Goal: Task Accomplishment & Management: Manage account settings

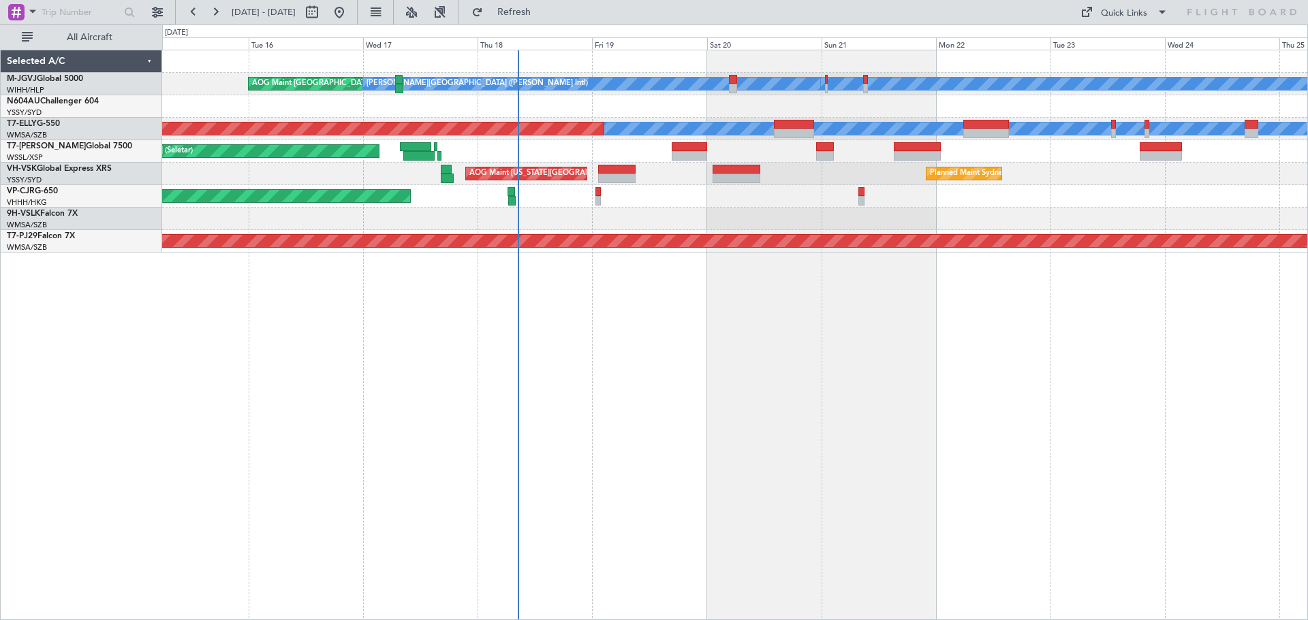
click at [562, 381] on div "[PERSON_NAME][GEOGRAPHIC_DATA] ([PERSON_NAME] Intl) [PERSON_NAME] Jakarta (Hali…" at bounding box center [735, 335] width 1146 height 571
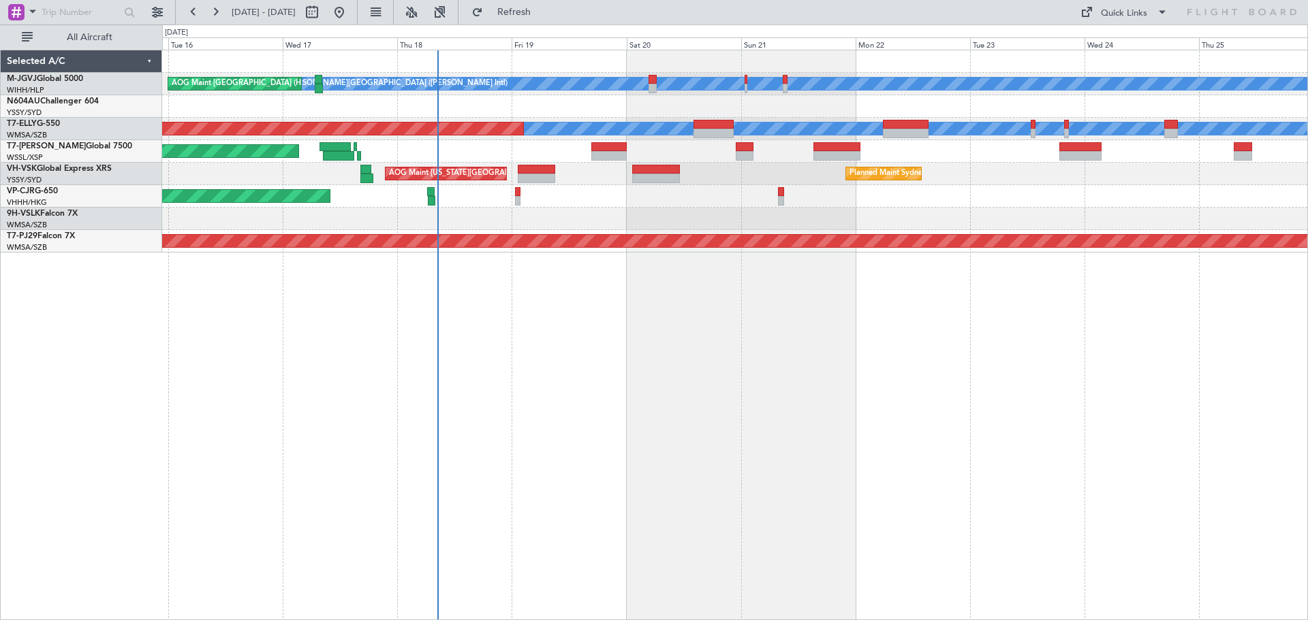
click at [990, 108] on div at bounding box center [734, 106] width 1145 height 22
click at [1122, 12] on div "Quick Links" at bounding box center [1124, 14] width 46 height 14
click at [1103, 42] on button "Trip Builder" at bounding box center [1124, 45] width 102 height 33
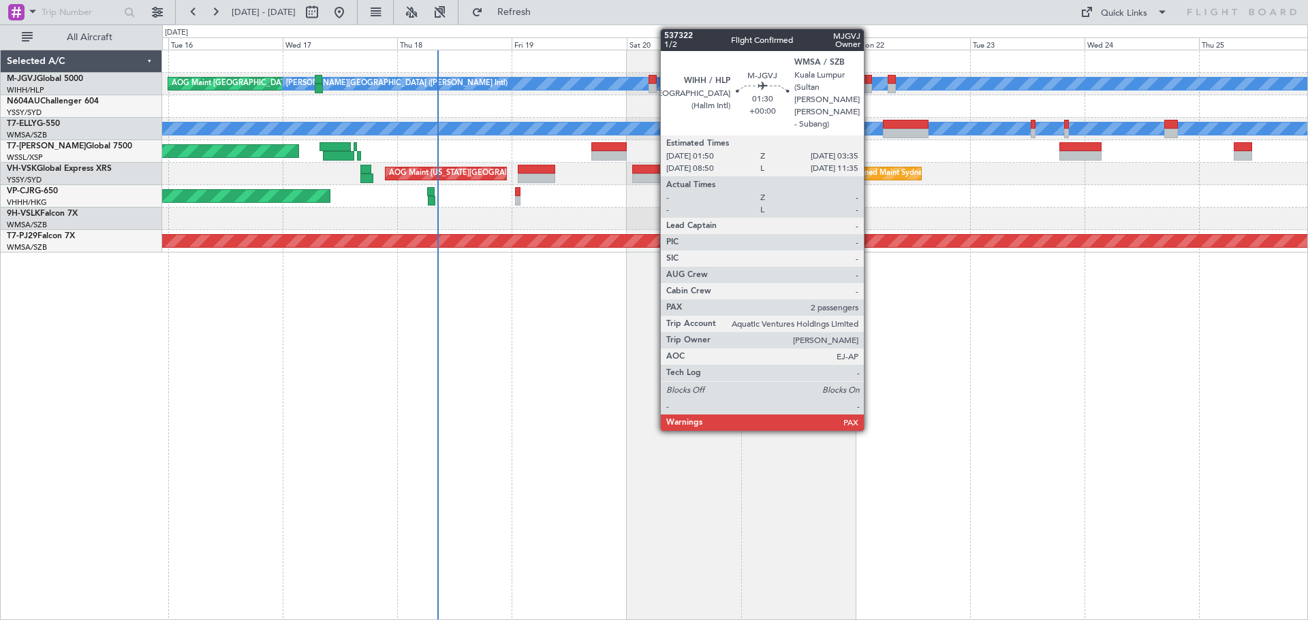
click at [868, 80] on div at bounding box center [868, 80] width 9 height 10
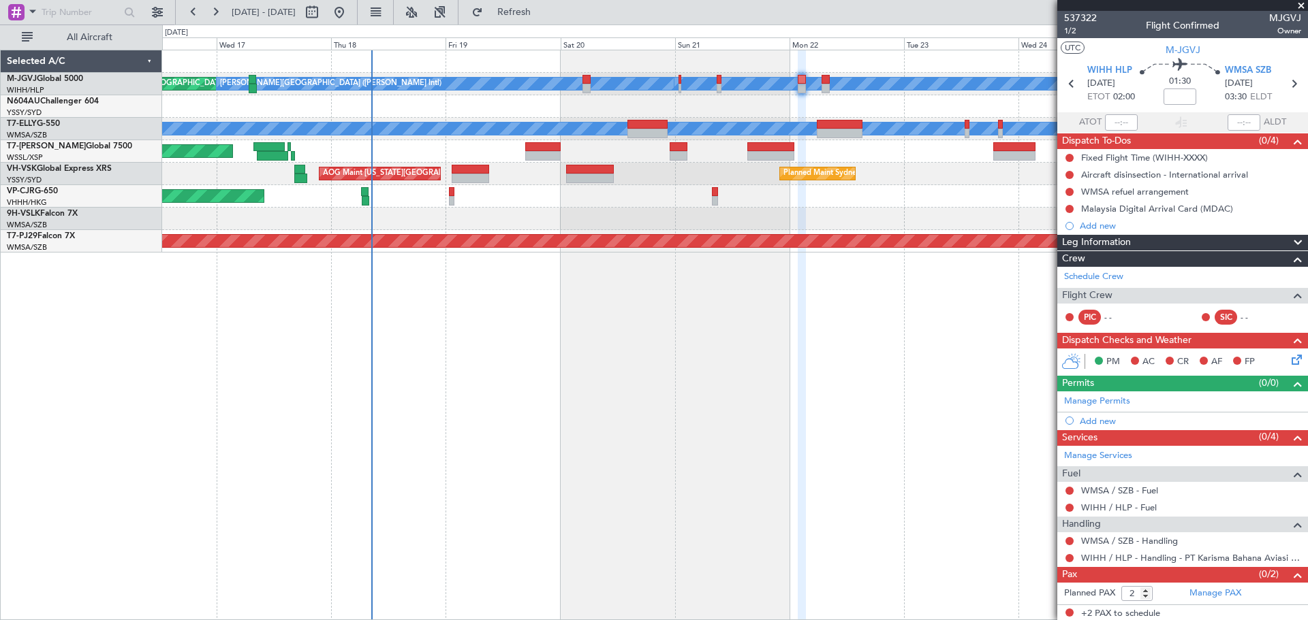
click at [682, 117] on div at bounding box center [734, 106] width 1145 height 22
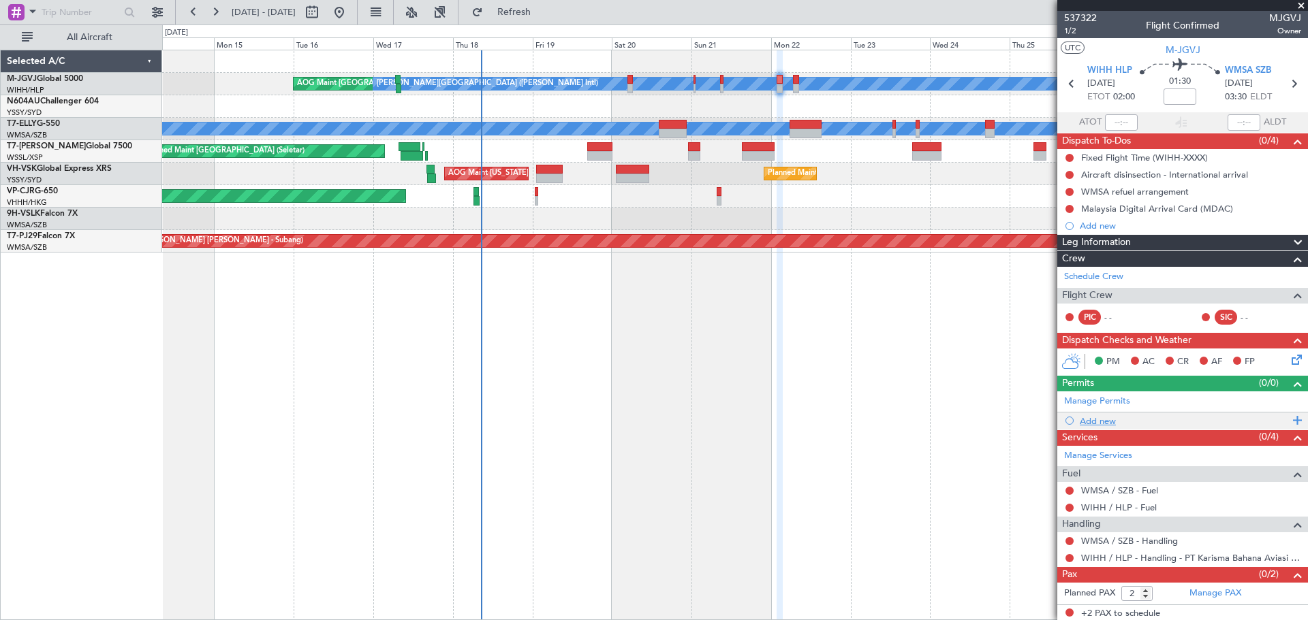
scroll to position [2, 0]
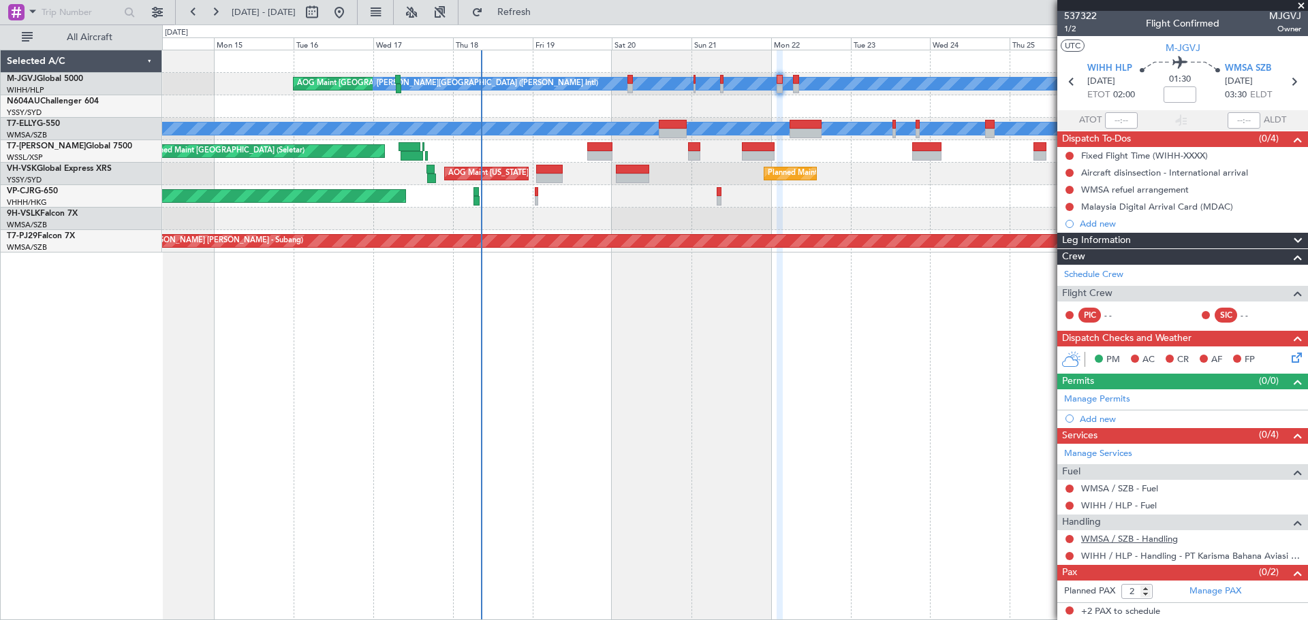
click at [1100, 541] on link "WMSA / SZB - Handling" at bounding box center [1129, 539] width 97 height 12
click at [1190, 591] on link "Manage PAX" at bounding box center [1215, 592] width 52 height 14
click at [1094, 274] on link "Schedule Crew" at bounding box center [1093, 275] width 59 height 14
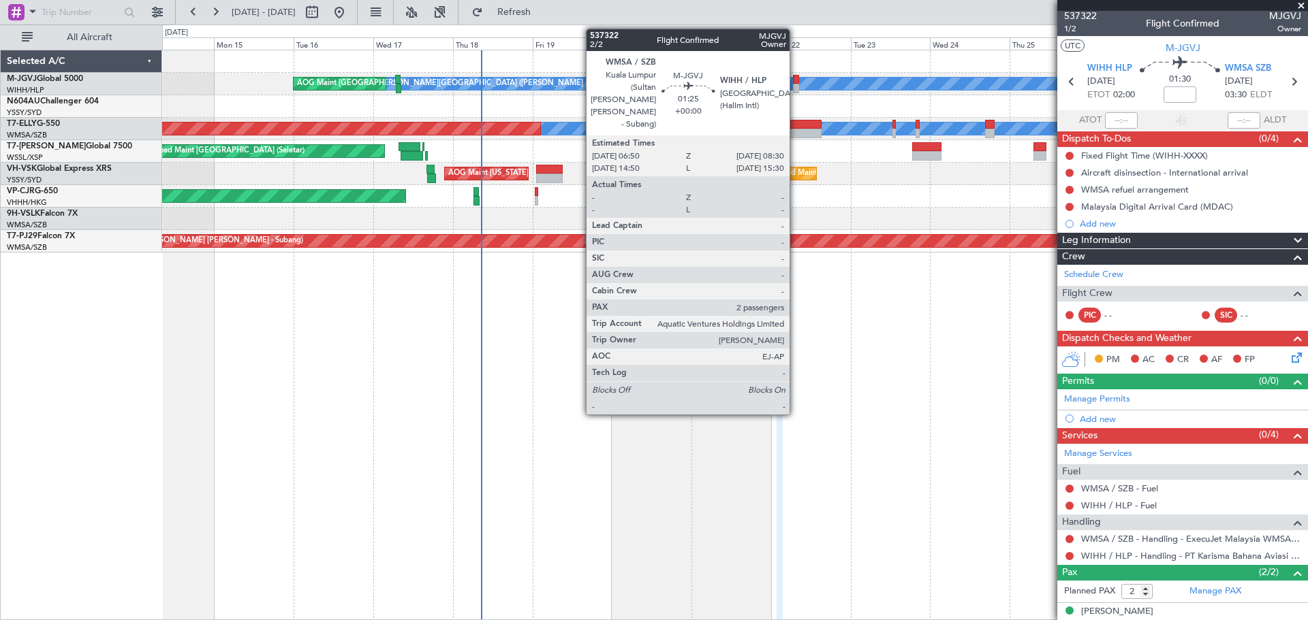
click at [794, 86] on div at bounding box center [796, 89] width 6 height 10
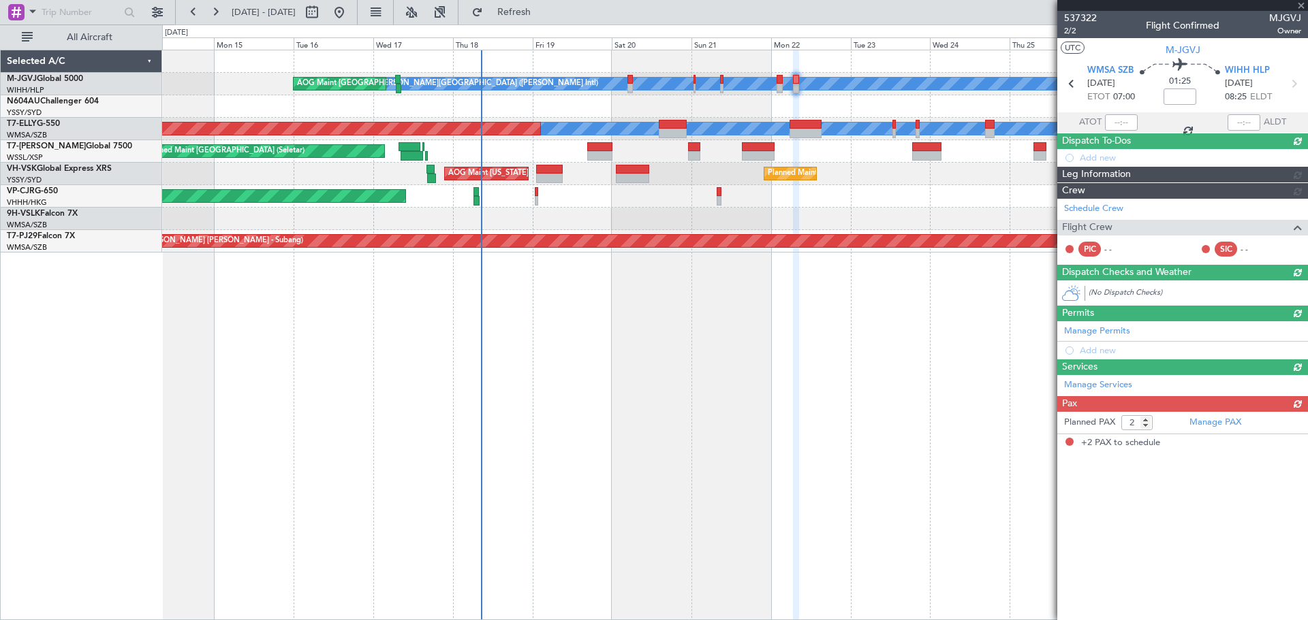
scroll to position [0, 0]
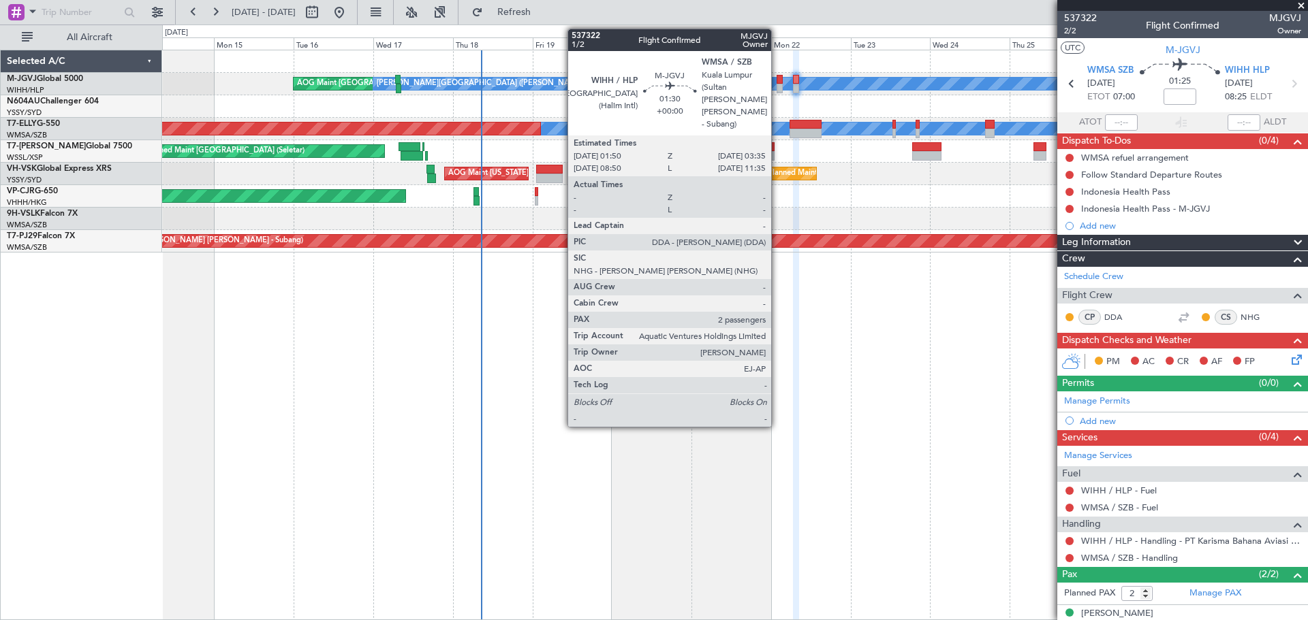
click at [777, 80] on div at bounding box center [779, 80] width 6 height 10
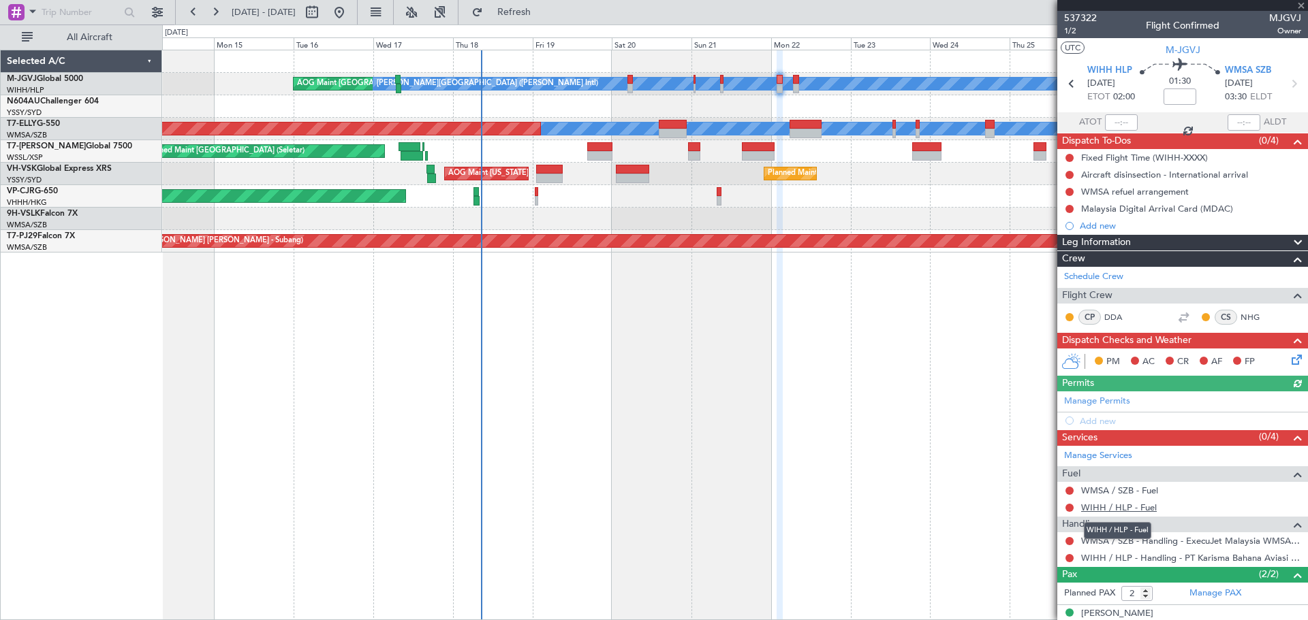
click at [1135, 509] on link "WIHH / HLP - Fuel" at bounding box center [1119, 508] width 76 height 12
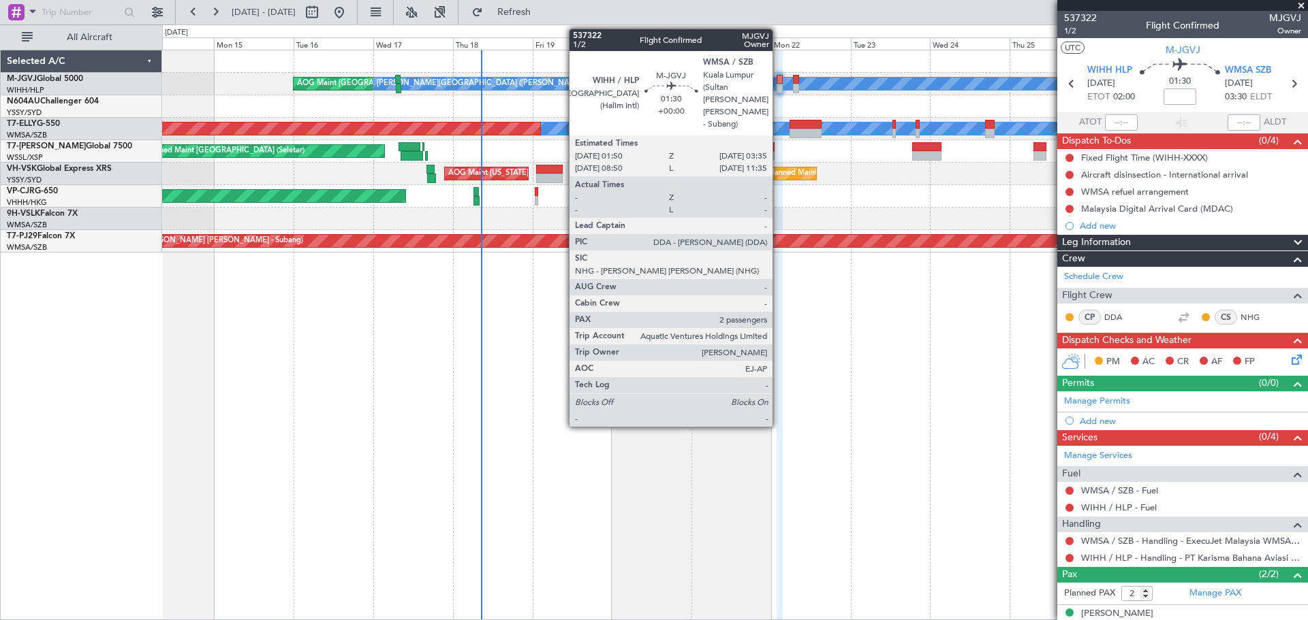
click at [778, 80] on div at bounding box center [779, 80] width 6 height 10
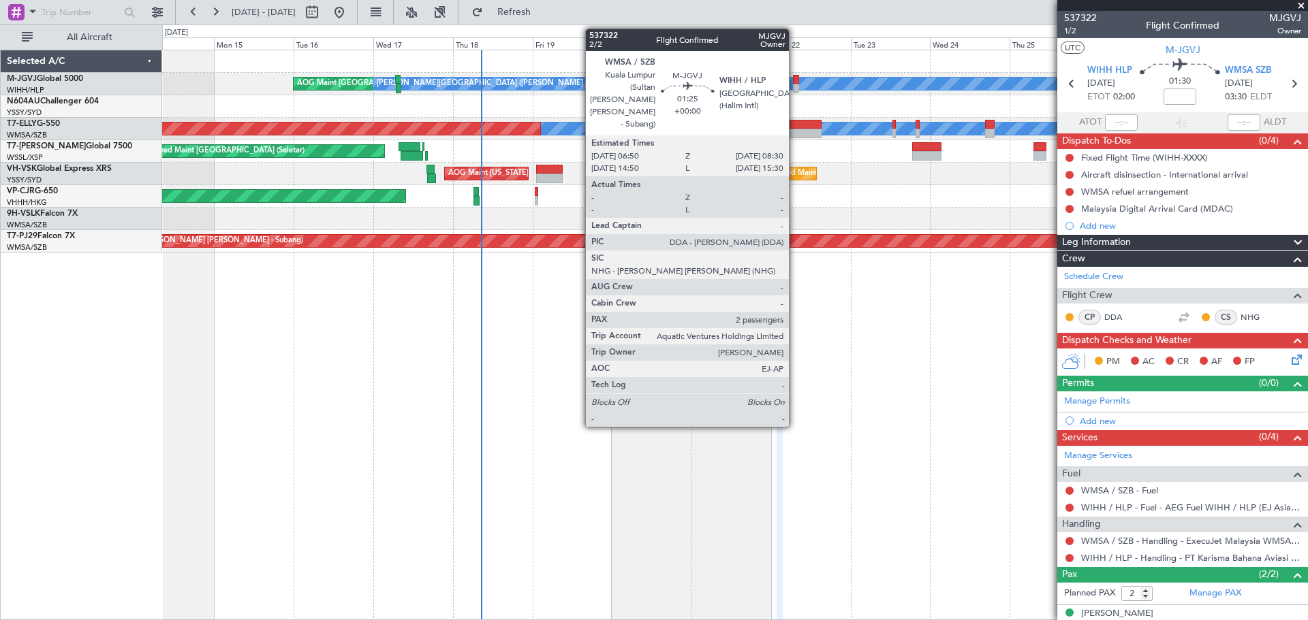
click at [795, 86] on div at bounding box center [796, 89] width 6 height 10
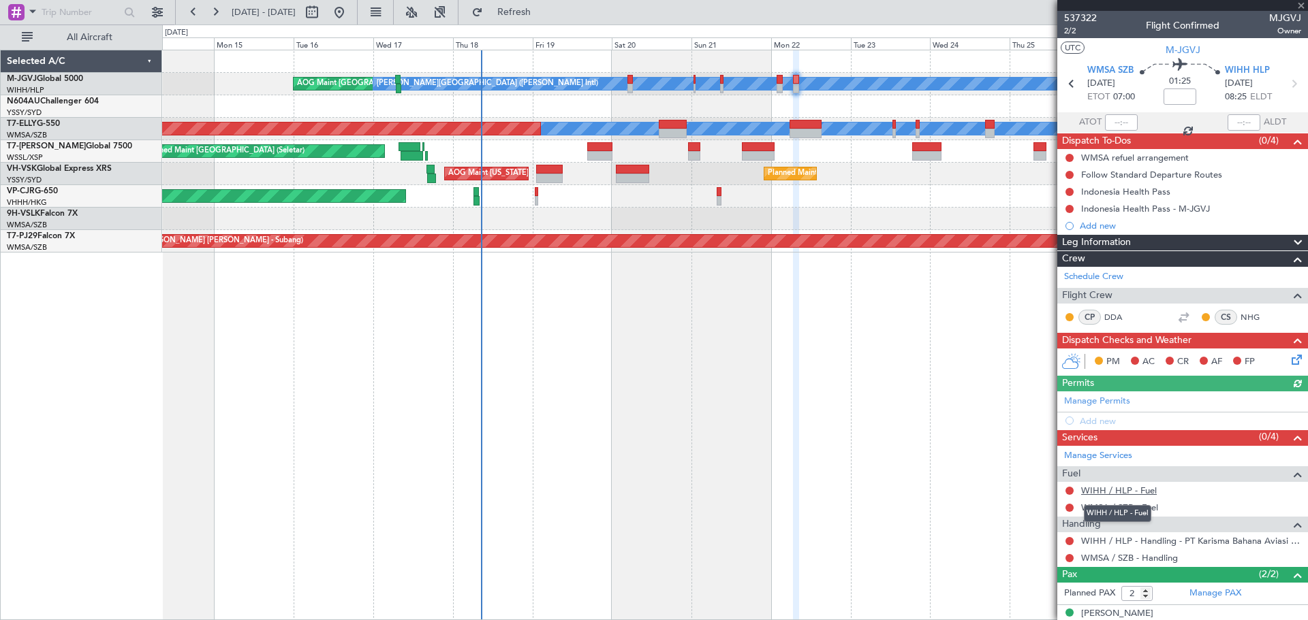
click at [1126, 491] on link "WIHH / HLP - Fuel" at bounding box center [1119, 491] width 76 height 12
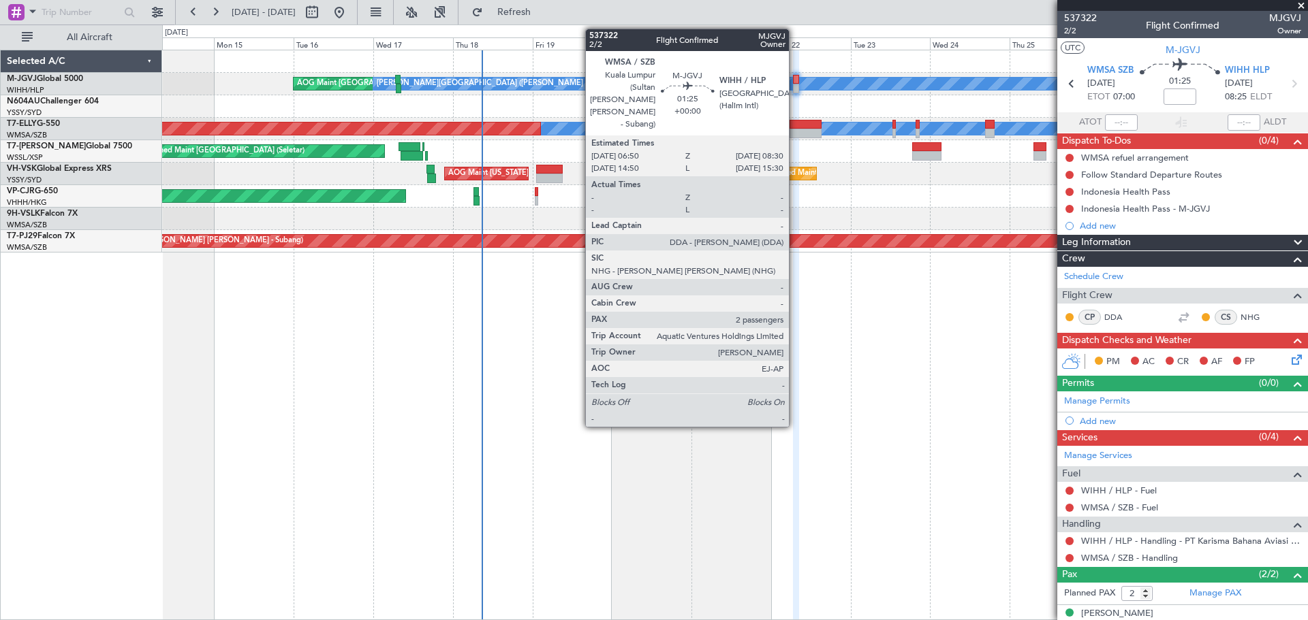
click at [795, 80] on div at bounding box center [796, 80] width 6 height 10
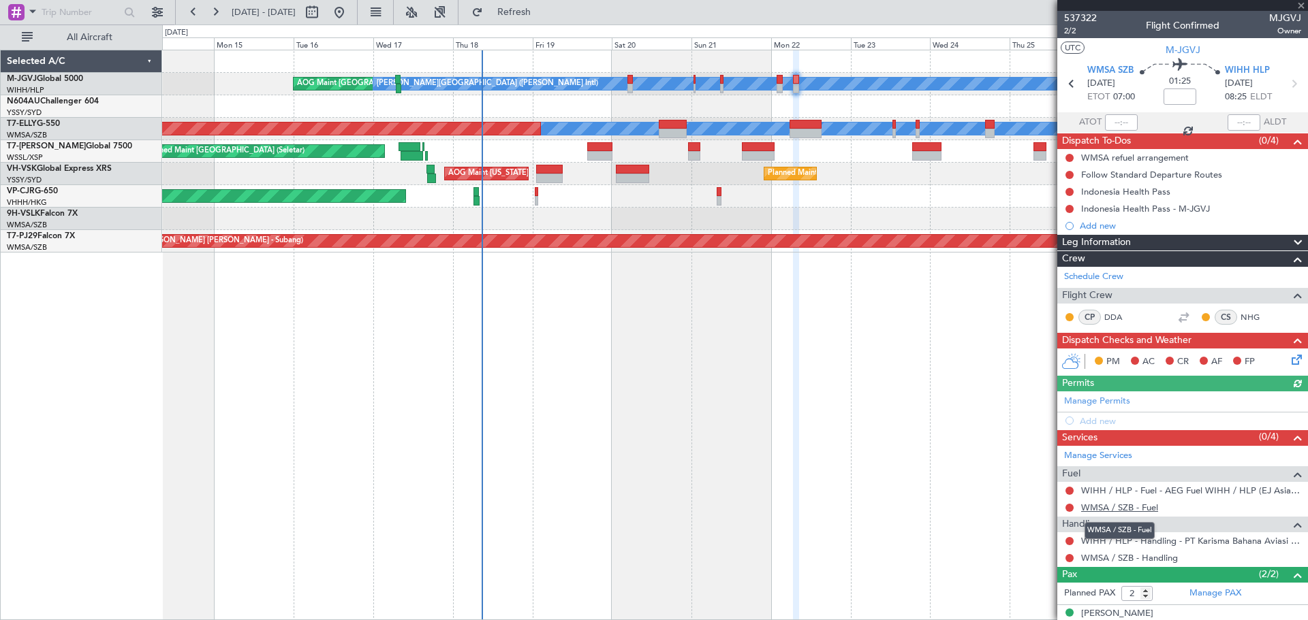
click at [1118, 510] on link "WMSA / SZB - Fuel" at bounding box center [1119, 508] width 77 height 12
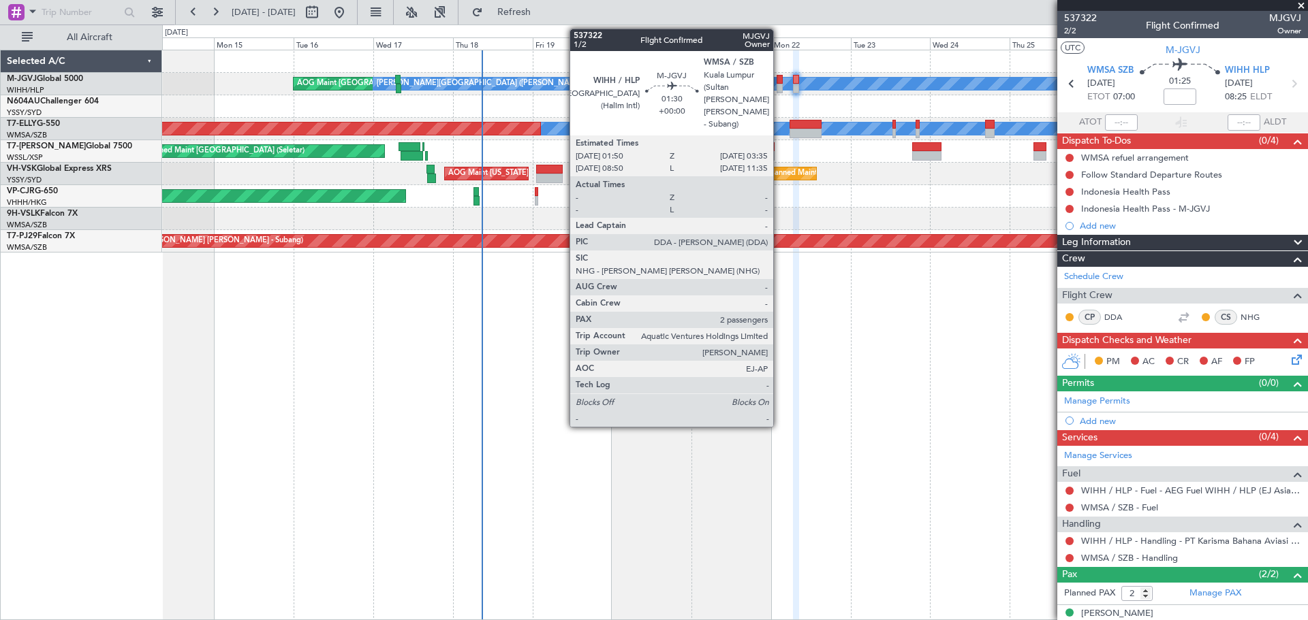
click at [780, 86] on div at bounding box center [779, 89] width 6 height 10
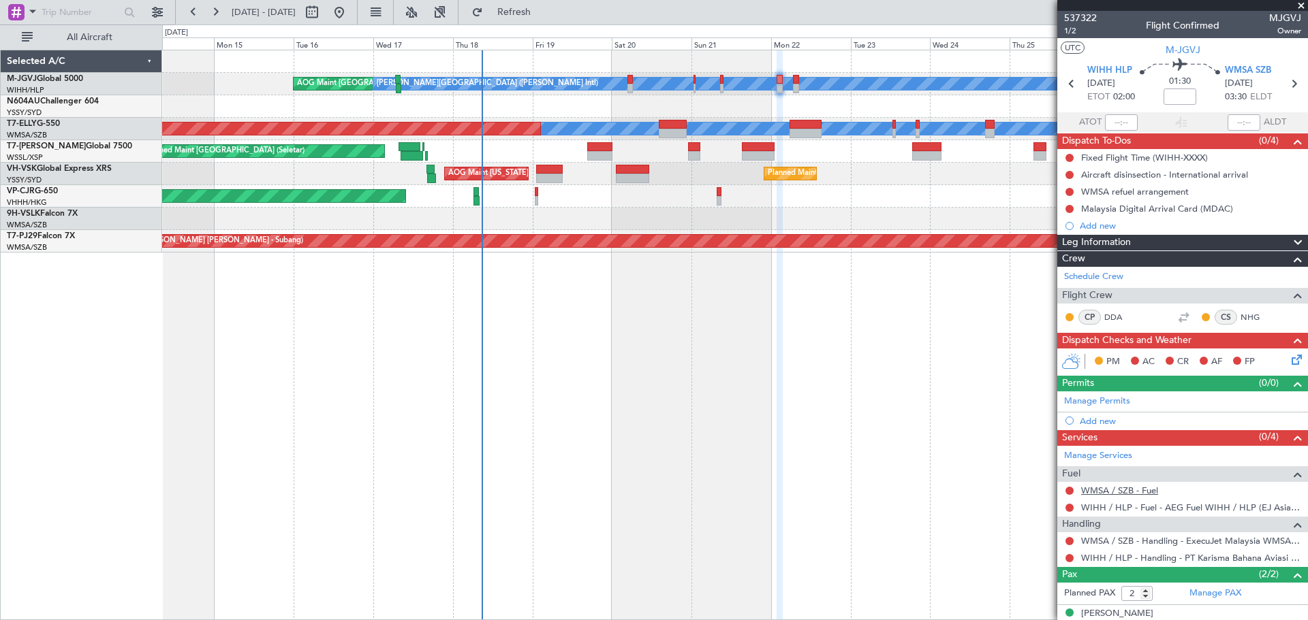
click at [1117, 491] on link "WMSA / SZB - Fuel" at bounding box center [1119, 491] width 77 height 12
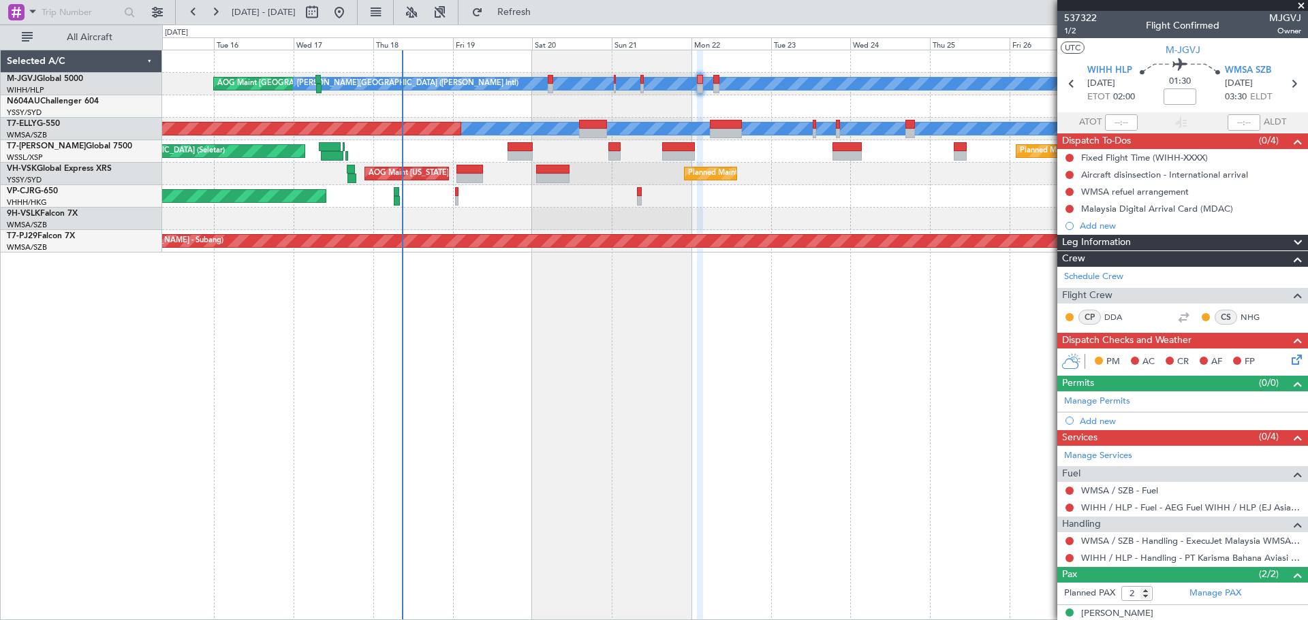
click at [859, 400] on div "AOG Maint [GEOGRAPHIC_DATA] (Halim Intl) [PERSON_NAME] Jakarta (Halim Intl) [PE…" at bounding box center [735, 335] width 1146 height 571
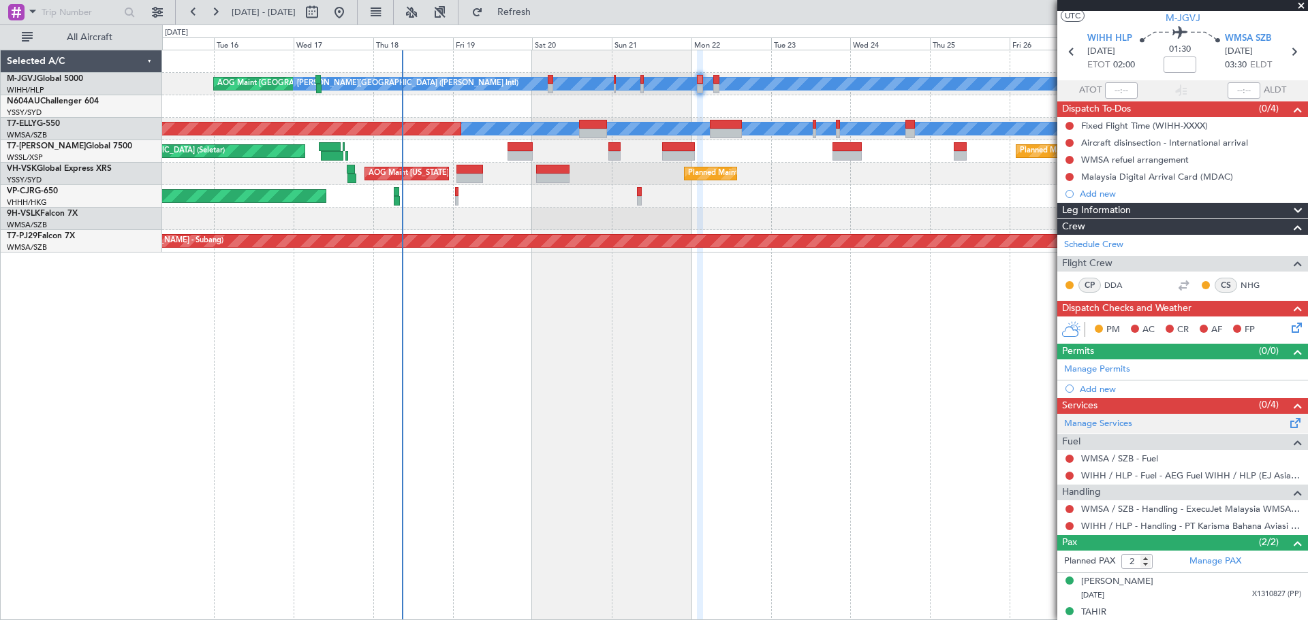
scroll to position [46, 0]
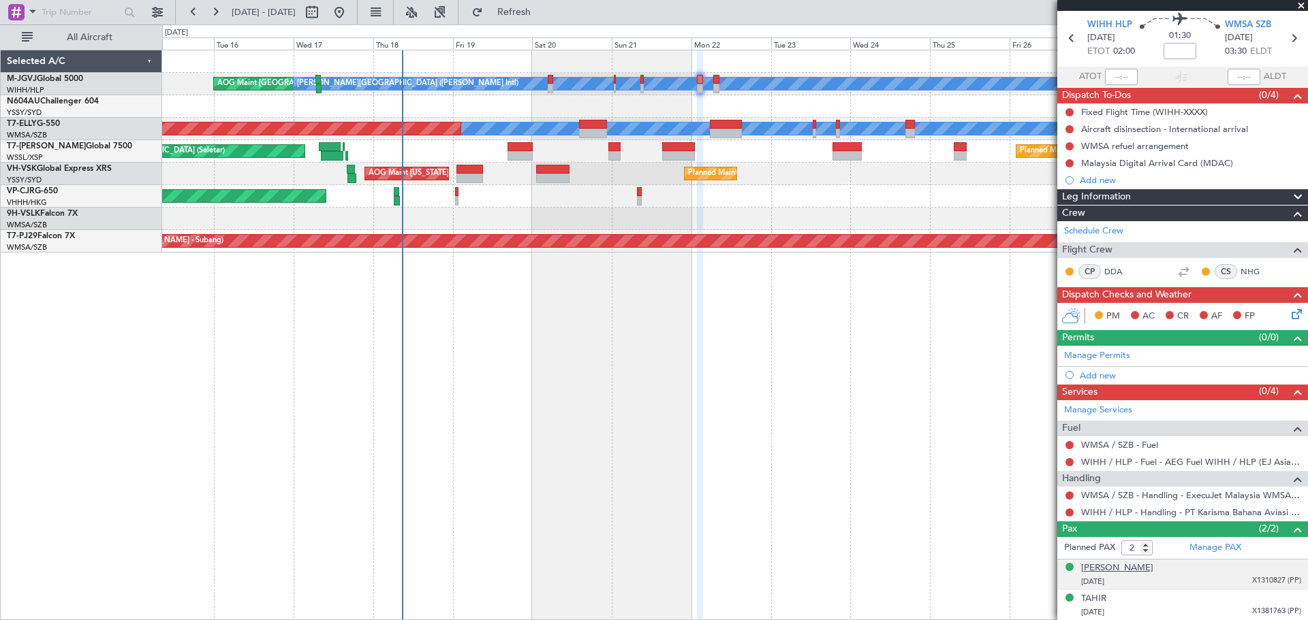
click at [1110, 565] on div "[PERSON_NAME]" at bounding box center [1117, 569] width 72 height 14
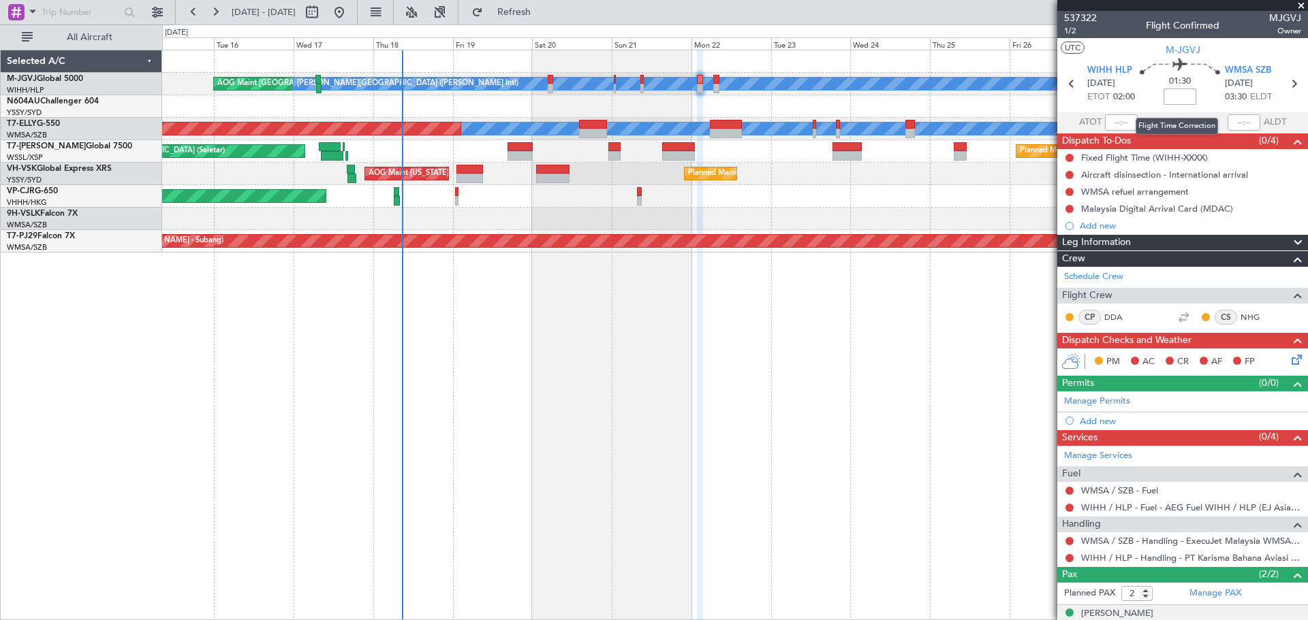
click at [1175, 96] on input at bounding box center [1179, 97] width 33 height 16
type input "+00:10"
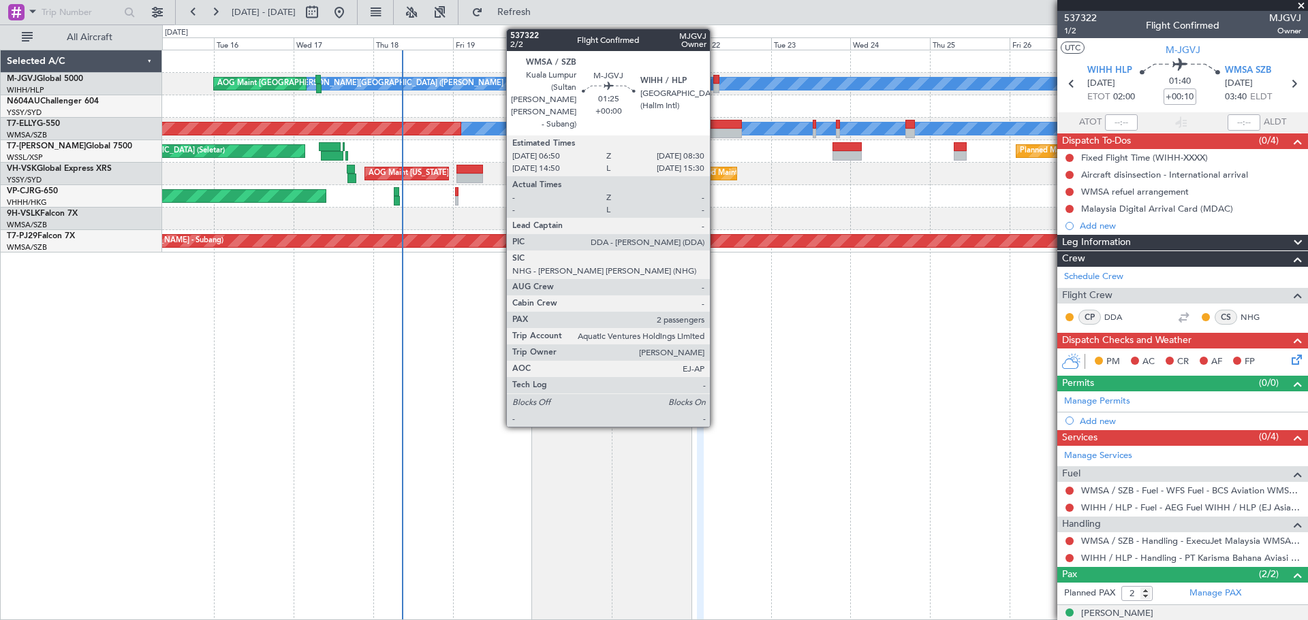
click at [716, 75] on div at bounding box center [716, 80] width 6 height 10
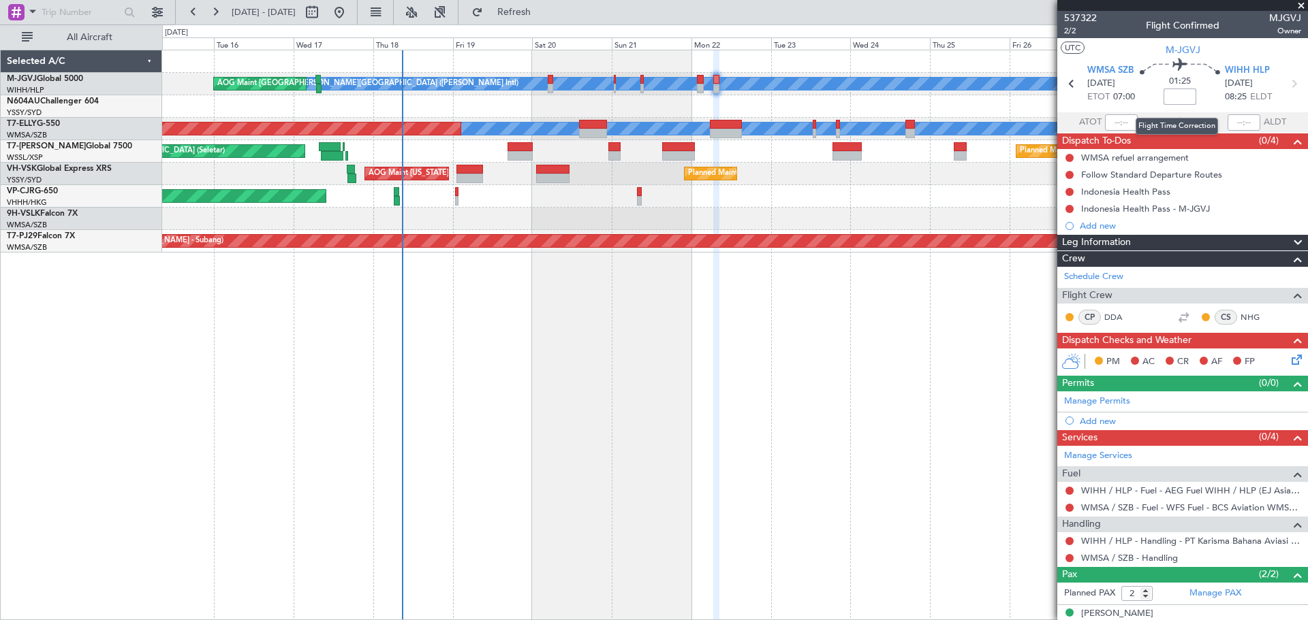
click at [1169, 94] on input at bounding box center [1179, 97] width 33 height 16
type input "+00:20"
click at [1160, 558] on div "WIHH / HLP - Handling - PT Karisma Bahana Aviasi WIHH / HLP" at bounding box center [1178, 564] width 223 height 17
click at [1120, 559] on div "WIHH / HLP - Handling - PT Karisma Bahana Aviasi WIHH / HLP" at bounding box center [1178, 564] width 223 height 17
click at [1123, 557] on link "WMSA / SZB - Handling" at bounding box center [1129, 558] width 97 height 12
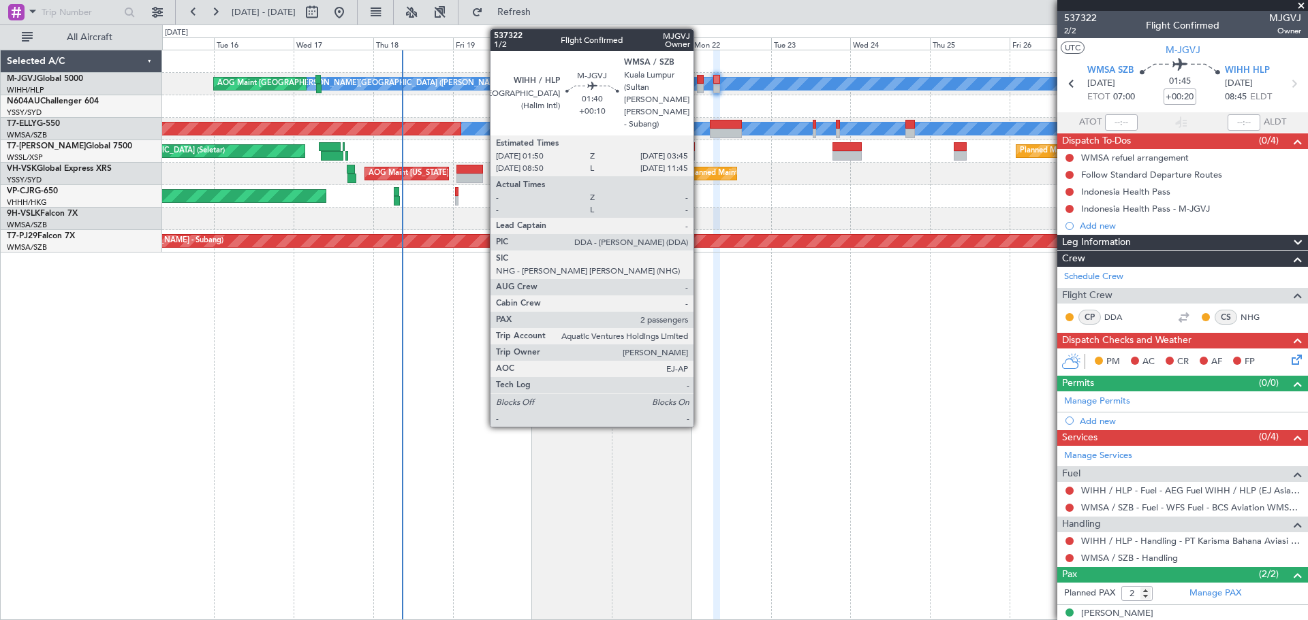
click at [699, 84] on div at bounding box center [700, 89] width 7 height 10
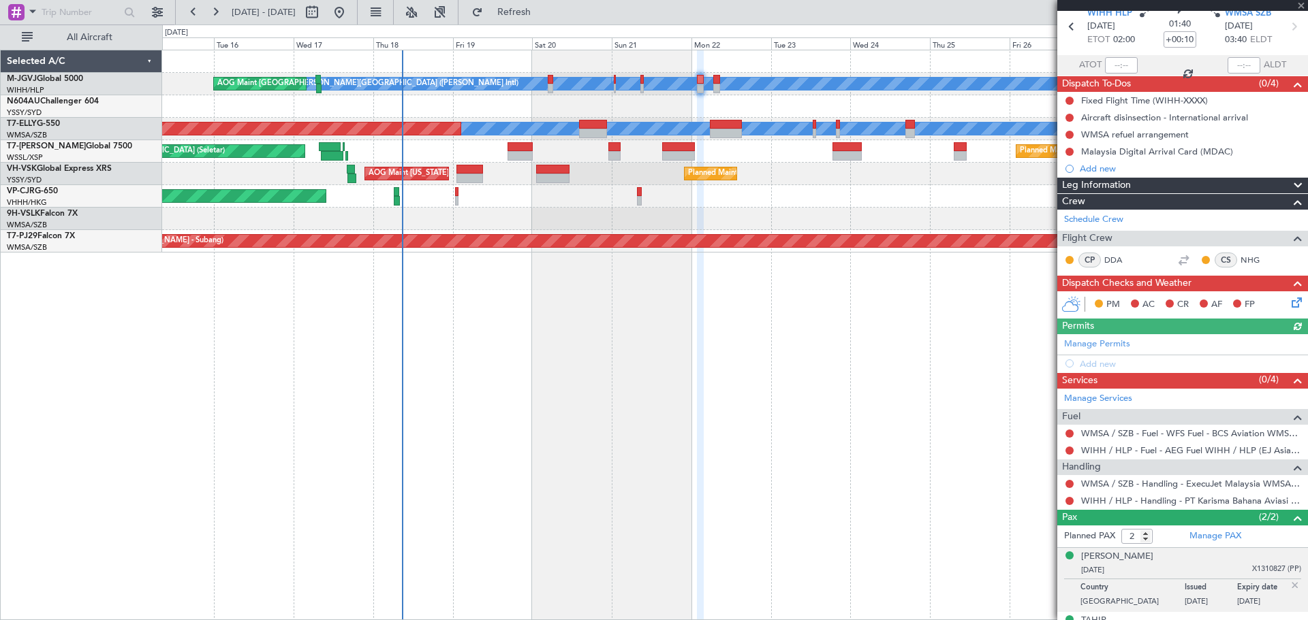
scroll to position [79, 0]
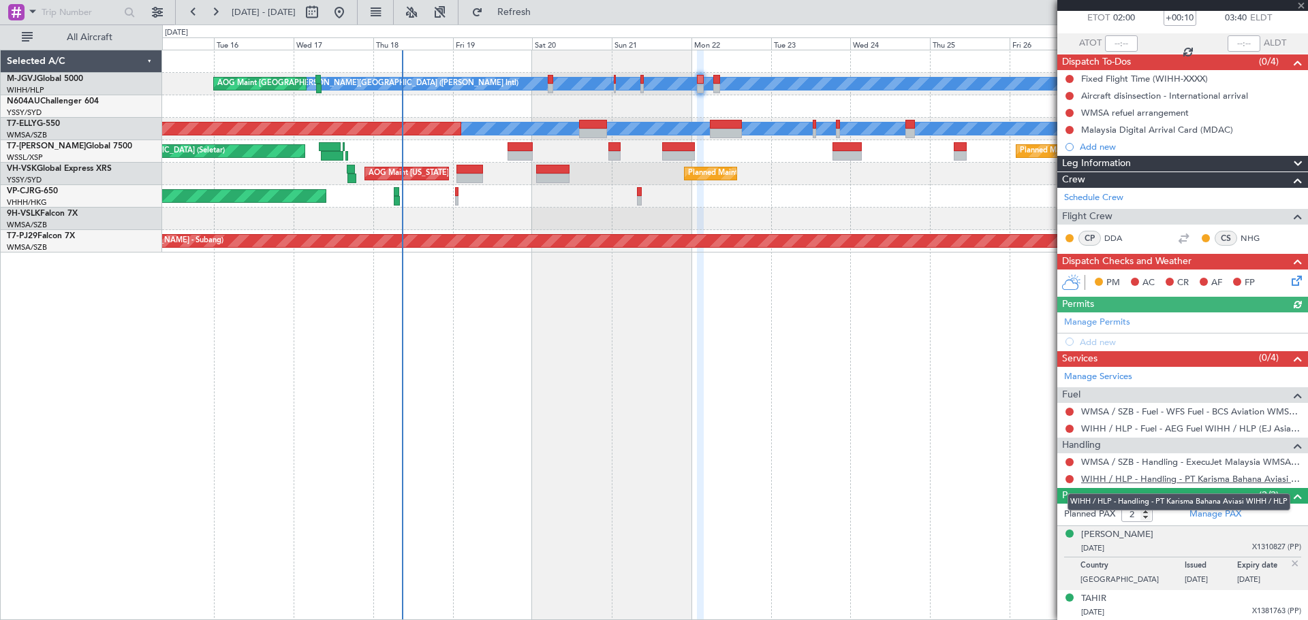
click at [1138, 475] on link "WIHH / HLP - Handling - PT Karisma Bahana Aviasi WIHH / HLP" at bounding box center [1191, 479] width 220 height 12
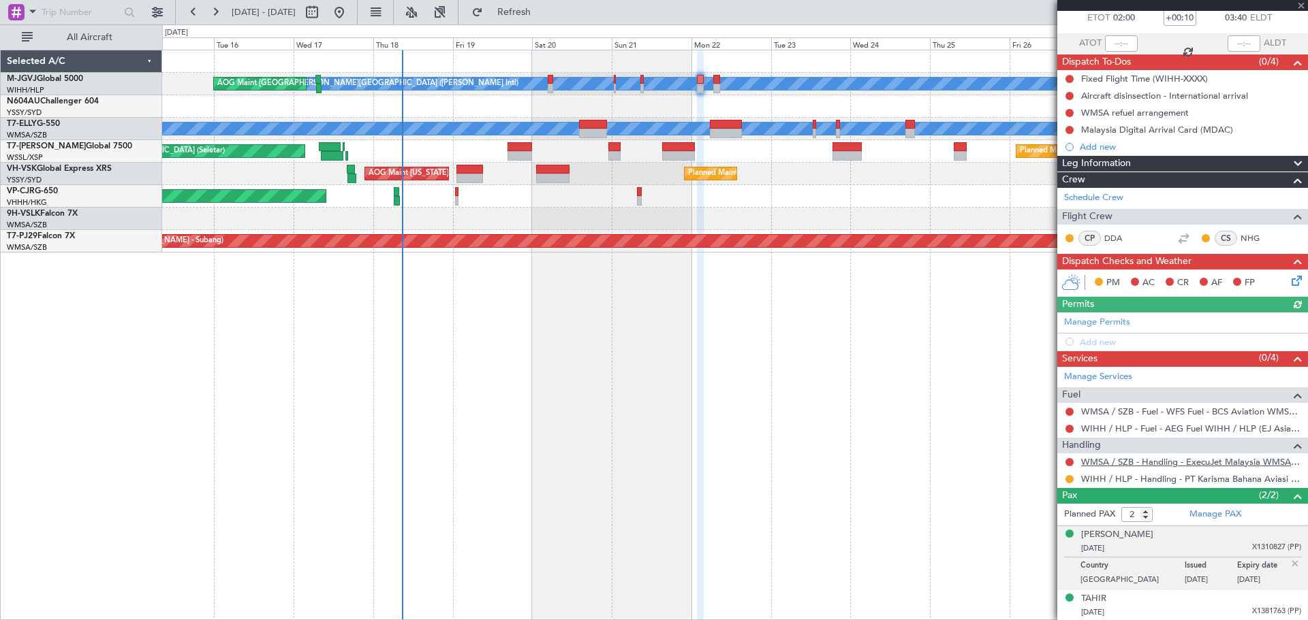
click at [1117, 461] on link "WMSA / SZB - Handling - ExecuJet Malaysia WMSA / SZB" at bounding box center [1191, 462] width 220 height 12
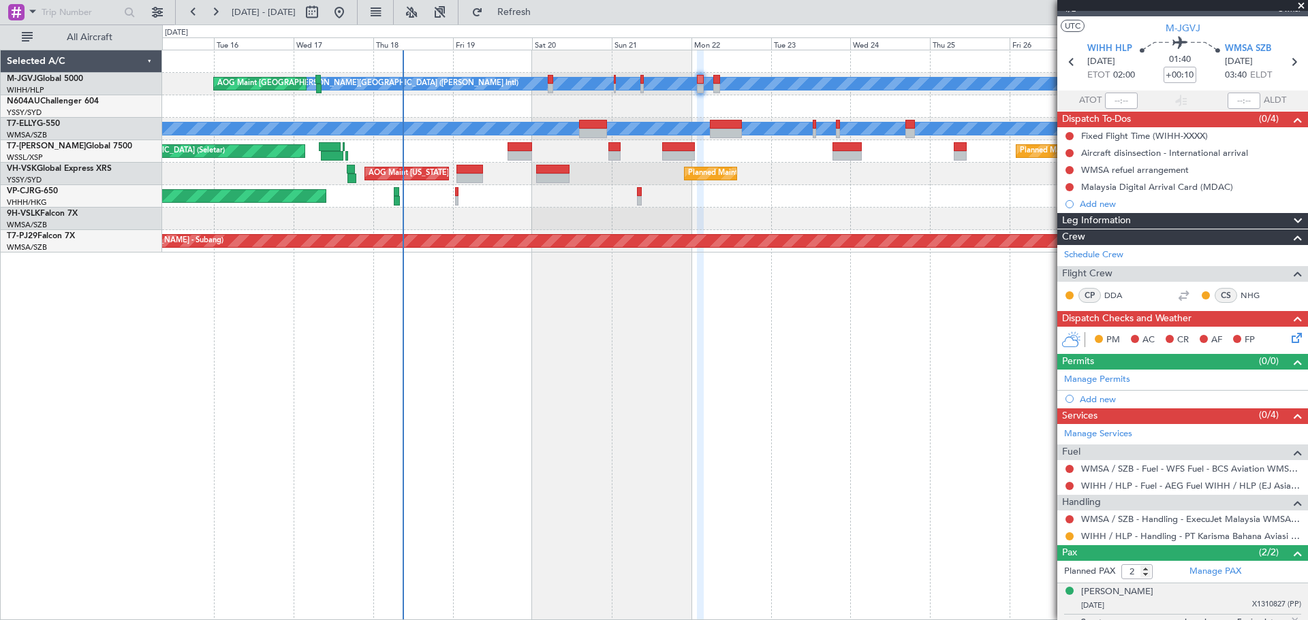
scroll to position [0, 0]
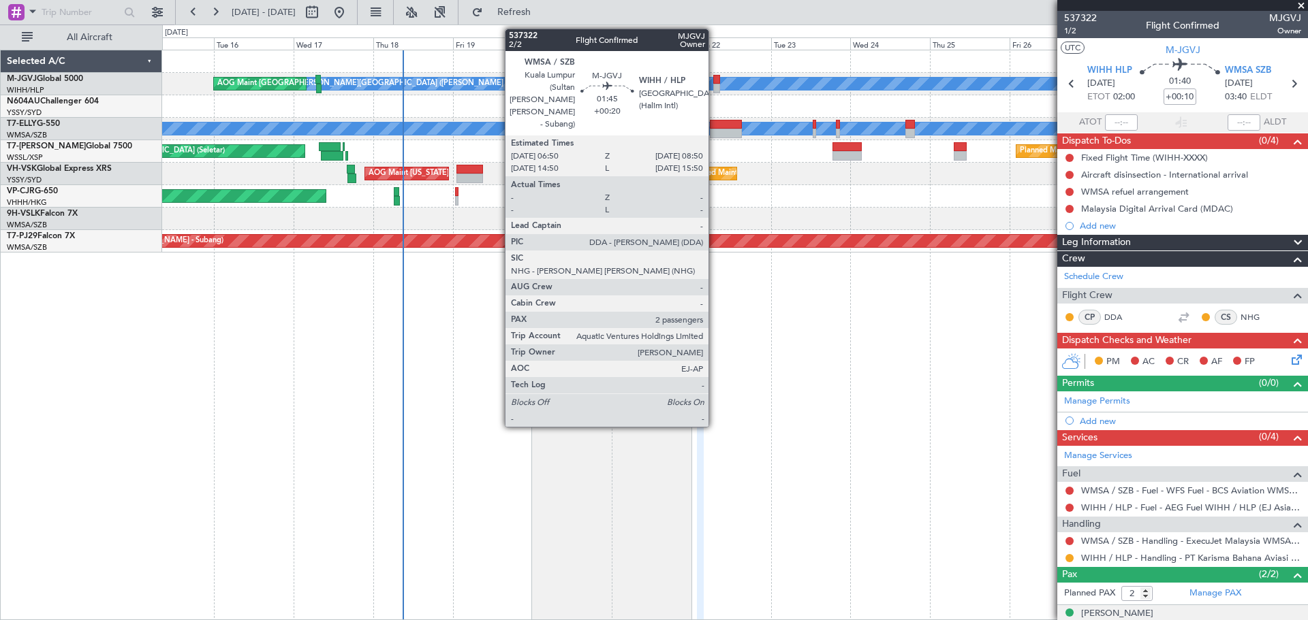
click at [714, 84] on div at bounding box center [716, 89] width 7 height 10
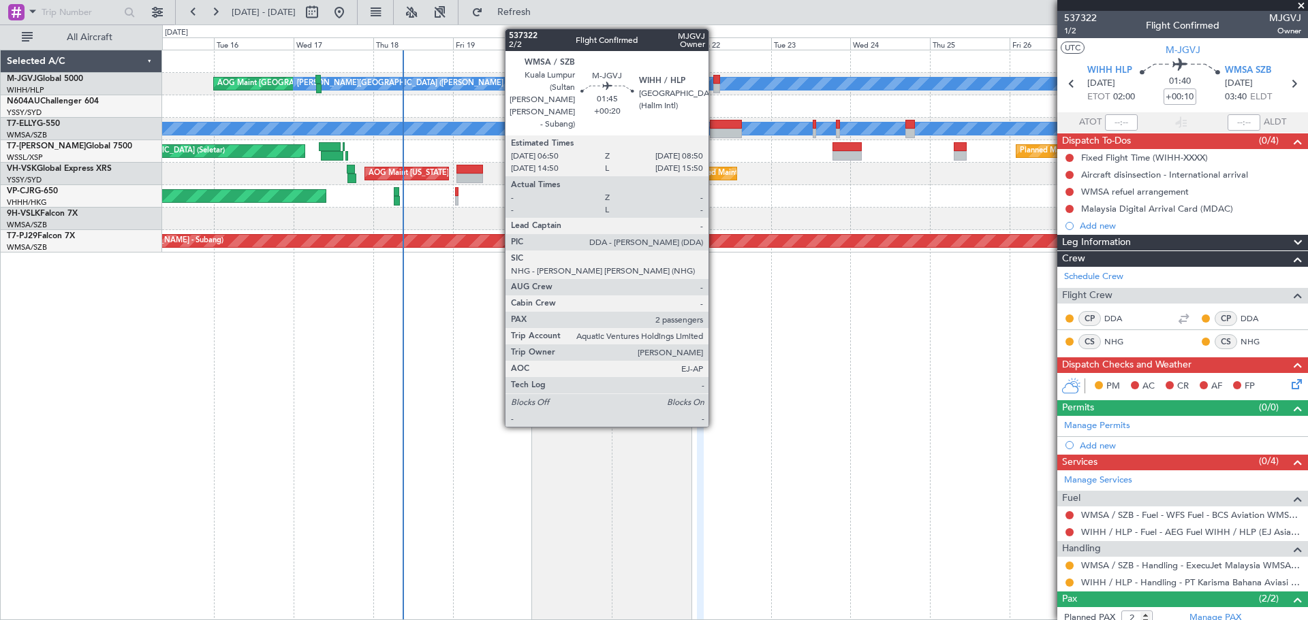
click at [714, 86] on div at bounding box center [716, 89] width 7 height 10
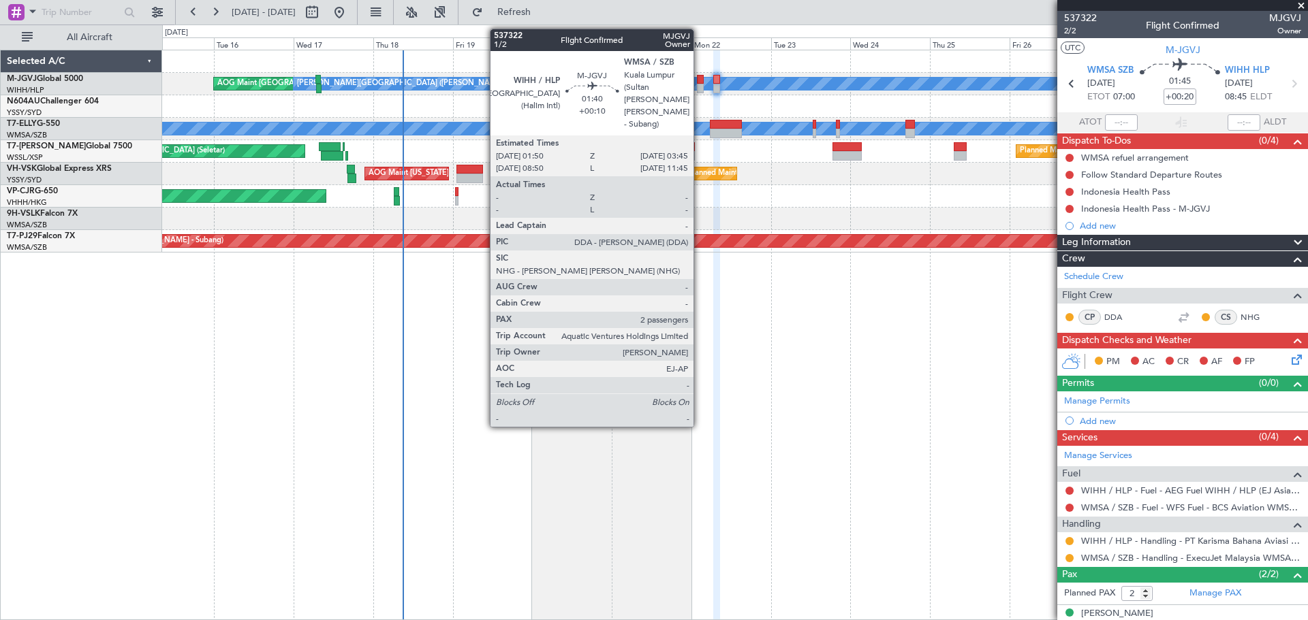
click at [699, 84] on div at bounding box center [700, 89] width 7 height 10
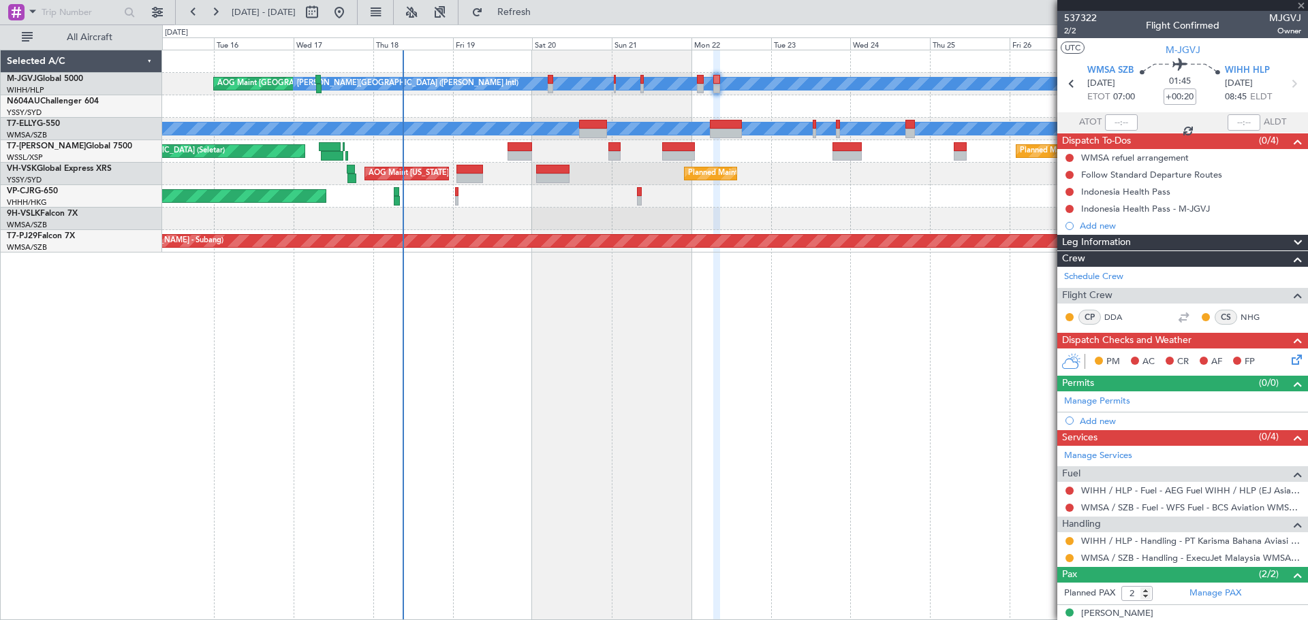
type input "+00:10"
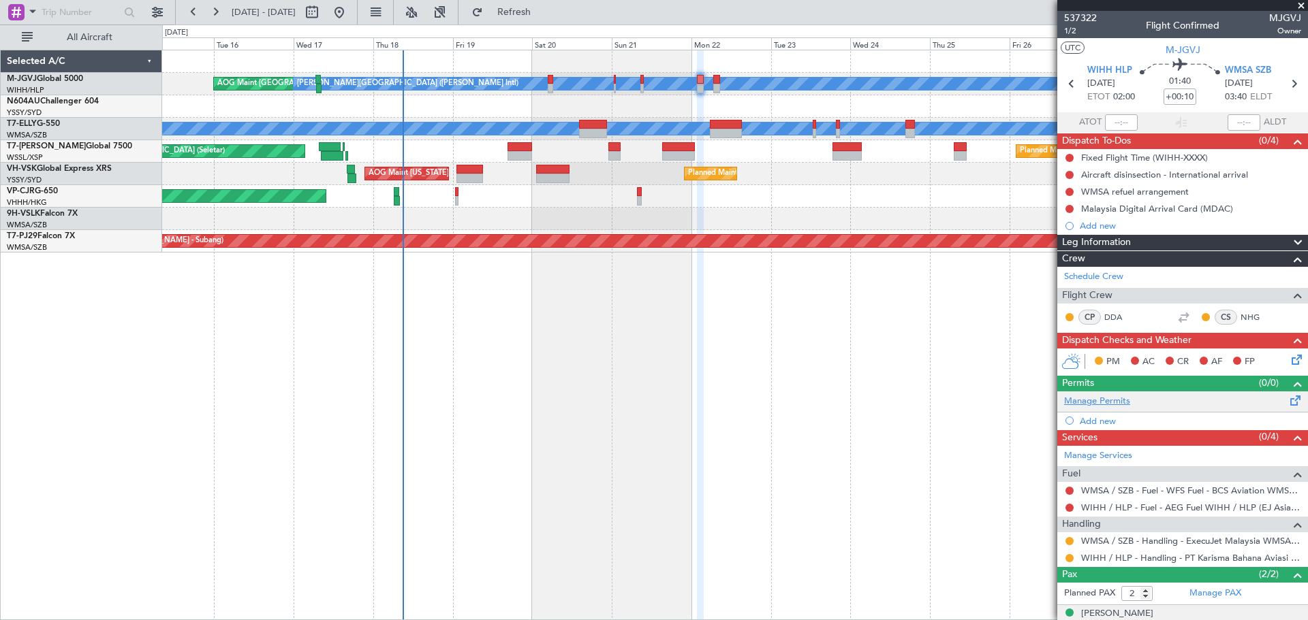
click at [1096, 398] on link "Manage Permits" at bounding box center [1097, 402] width 66 height 14
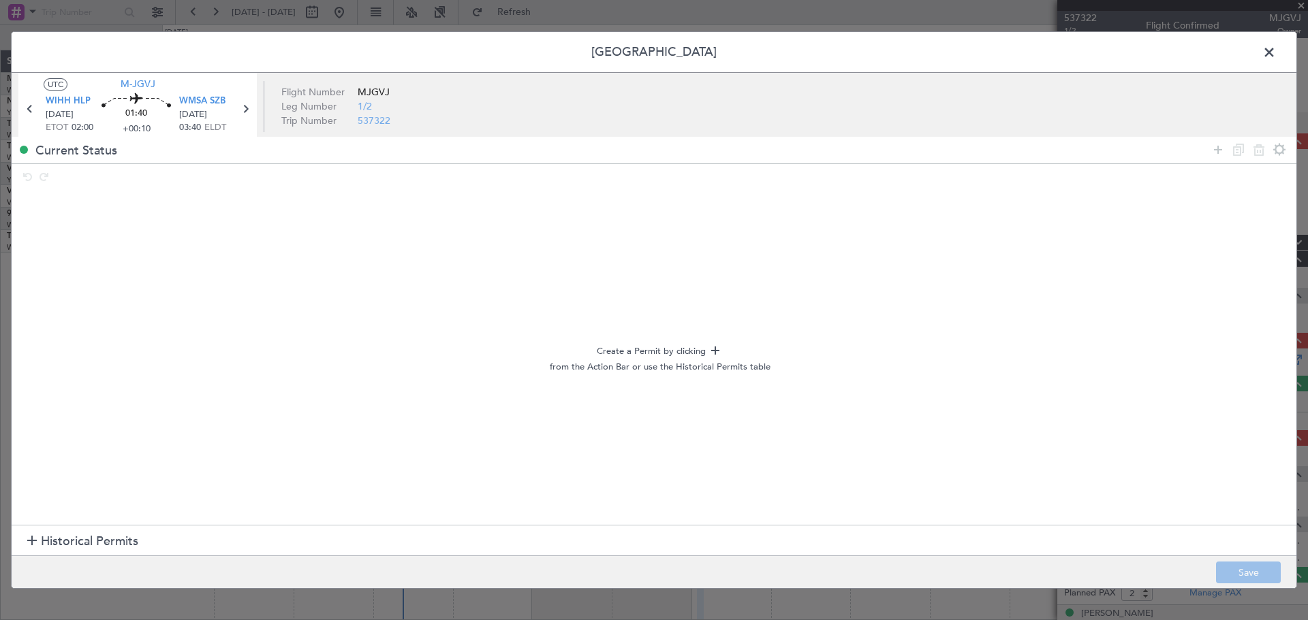
click at [52, 542] on span "Historical Permits" at bounding box center [89, 542] width 97 height 18
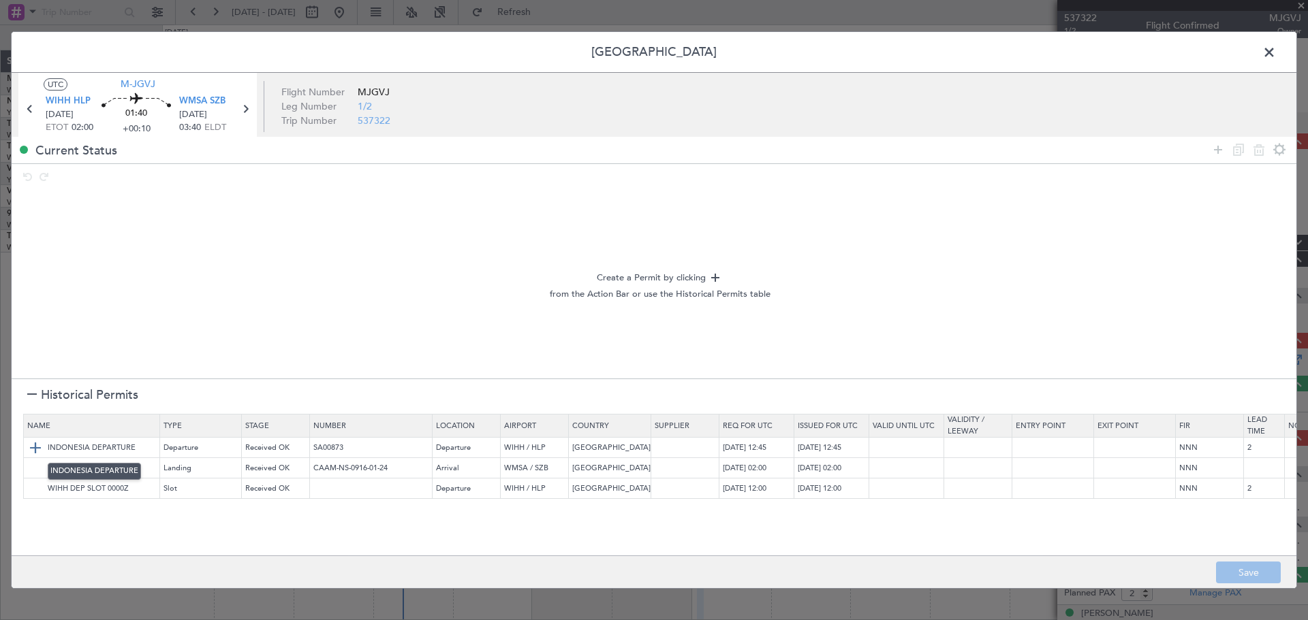
click at [31, 453] on img at bounding box center [35, 448] width 16 height 16
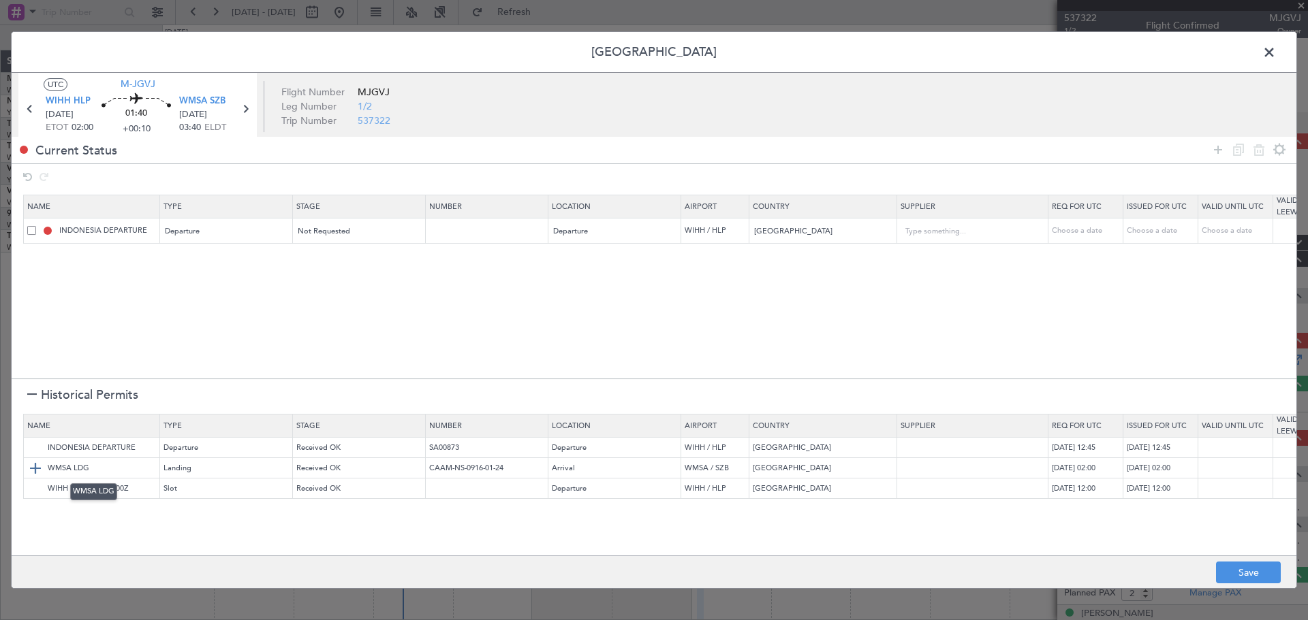
click at [33, 467] on img at bounding box center [35, 468] width 16 height 16
click at [1248, 569] on button "Save" at bounding box center [1248, 573] width 65 height 22
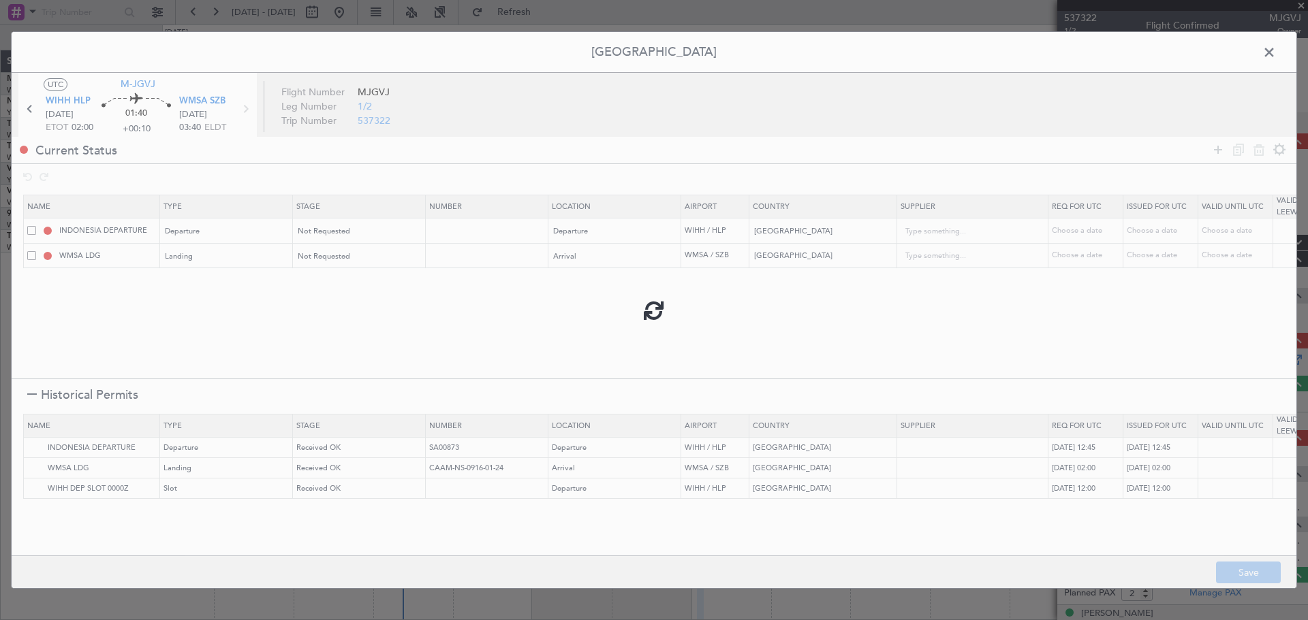
type input "NNN"
type input "2"
type input "NNN"
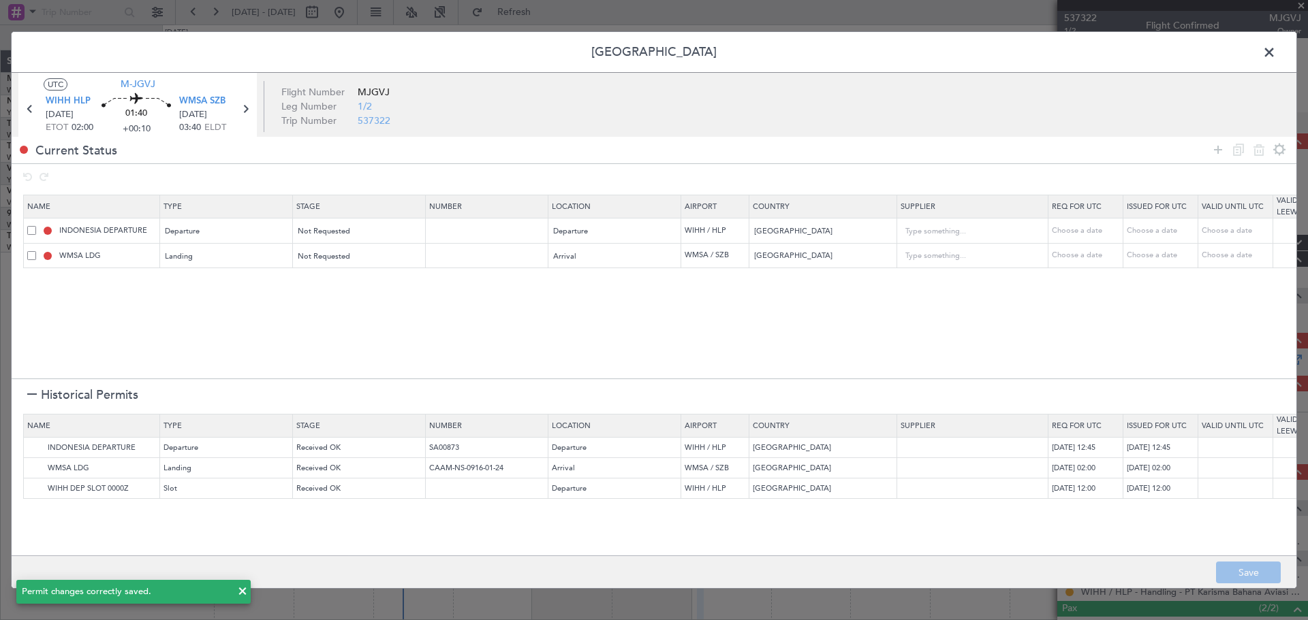
click at [1276, 52] on span at bounding box center [1276, 55] width 0 height 27
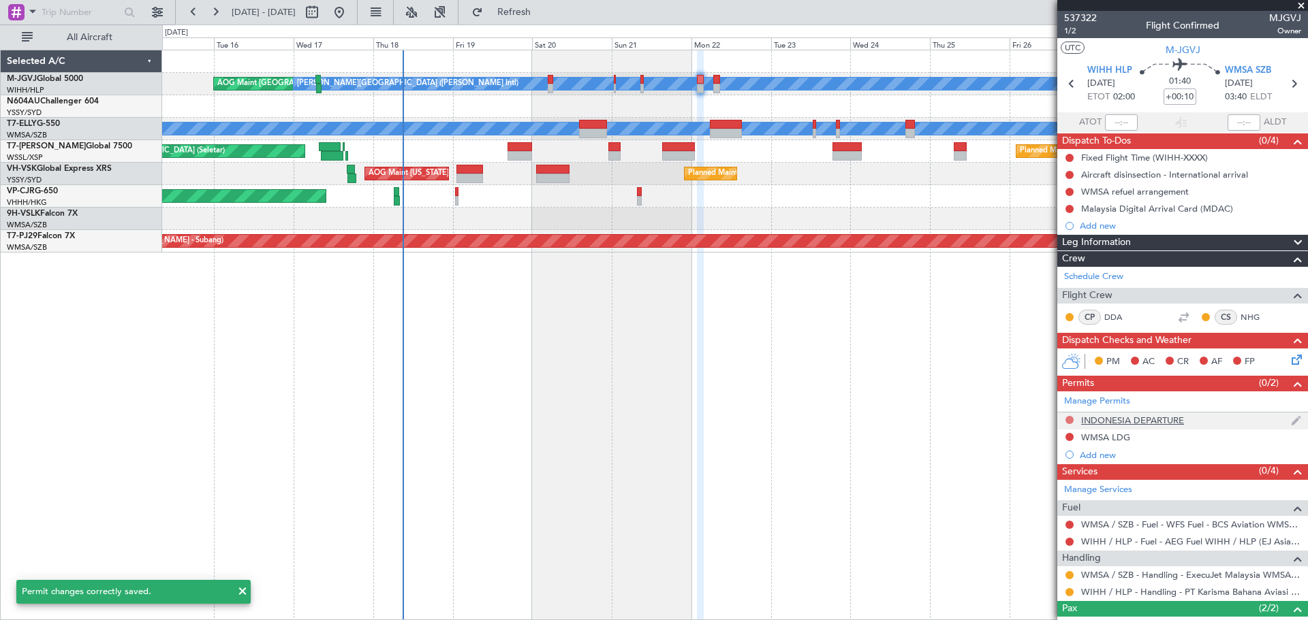
click at [1067, 420] on button at bounding box center [1069, 420] width 8 height 8
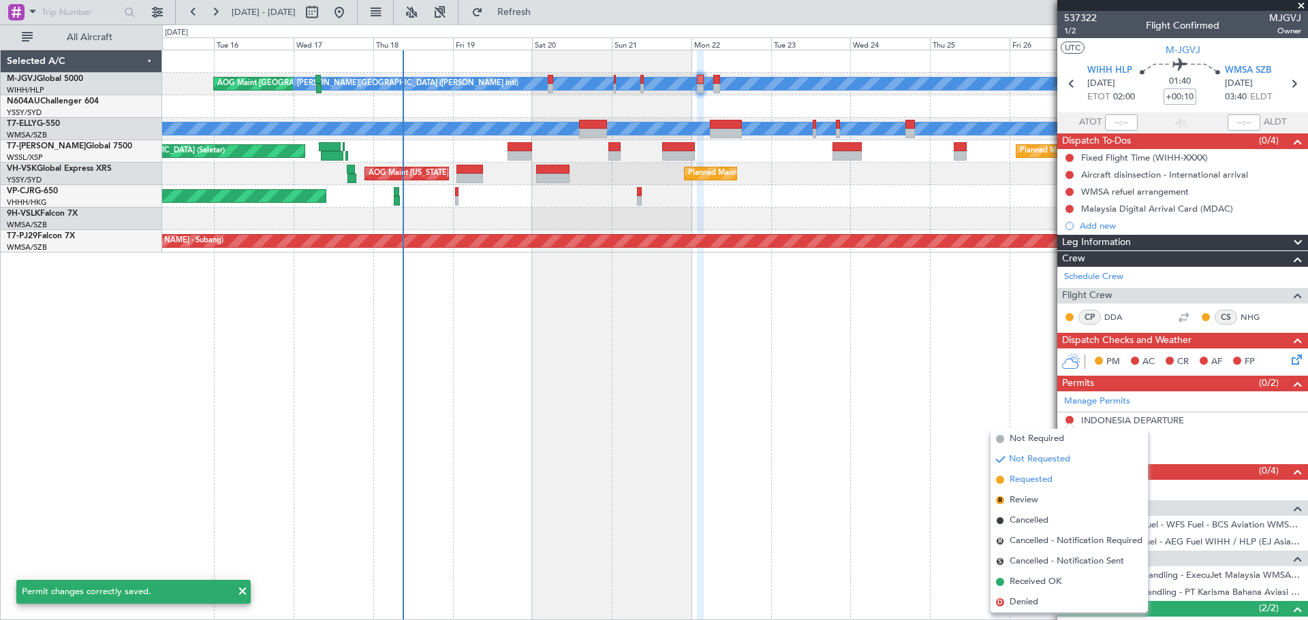
click at [1013, 483] on span "Requested" at bounding box center [1030, 480] width 43 height 14
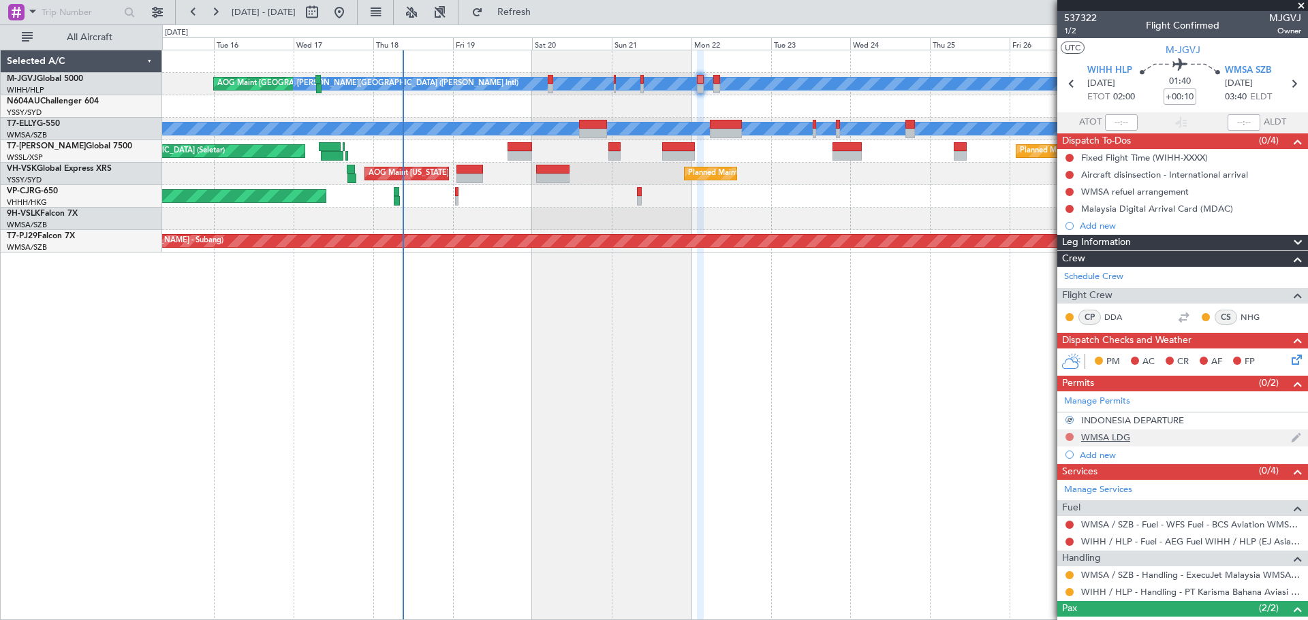
click at [1069, 435] on button at bounding box center [1069, 437] width 8 height 8
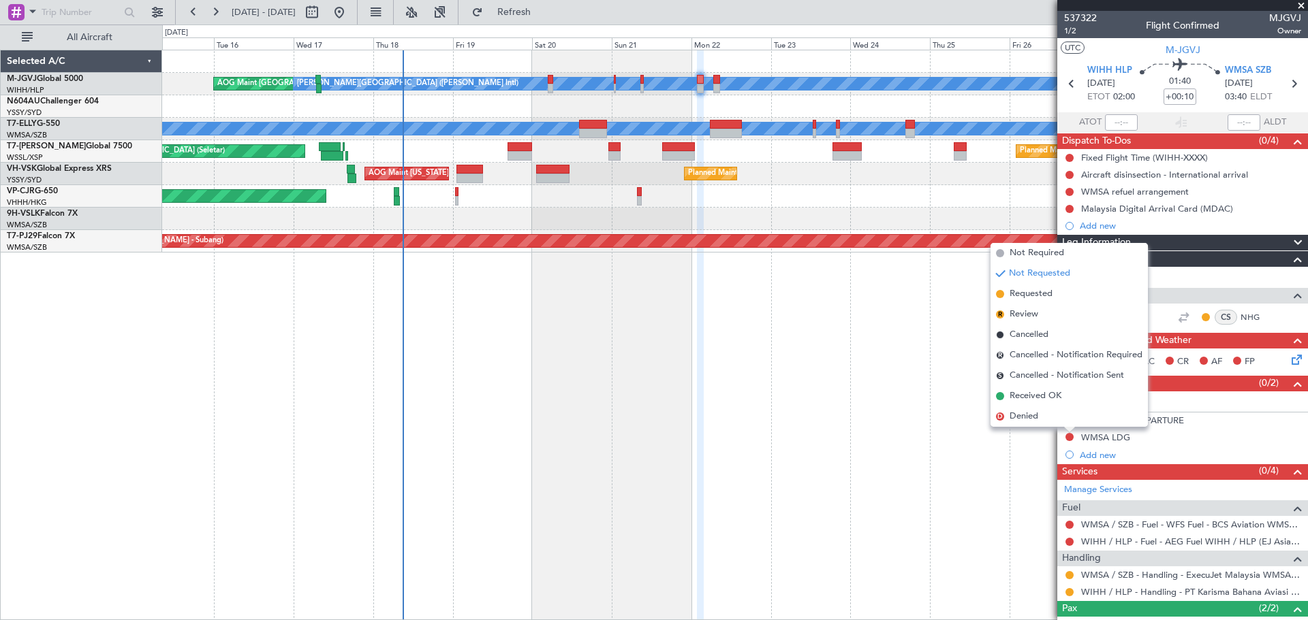
drag, startPoint x: 1020, startPoint y: 298, endPoint x: 889, endPoint y: 155, distance: 193.3
click at [1018, 296] on span "Requested" at bounding box center [1030, 294] width 43 height 14
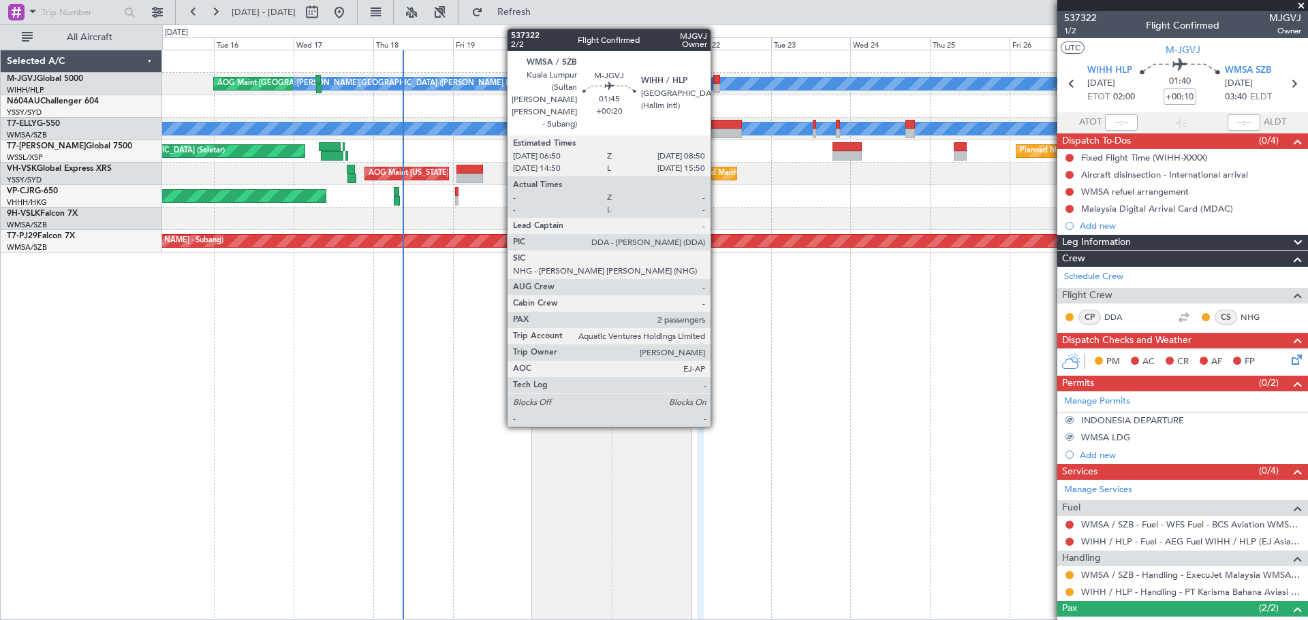
click at [716, 78] on div at bounding box center [716, 80] width 7 height 10
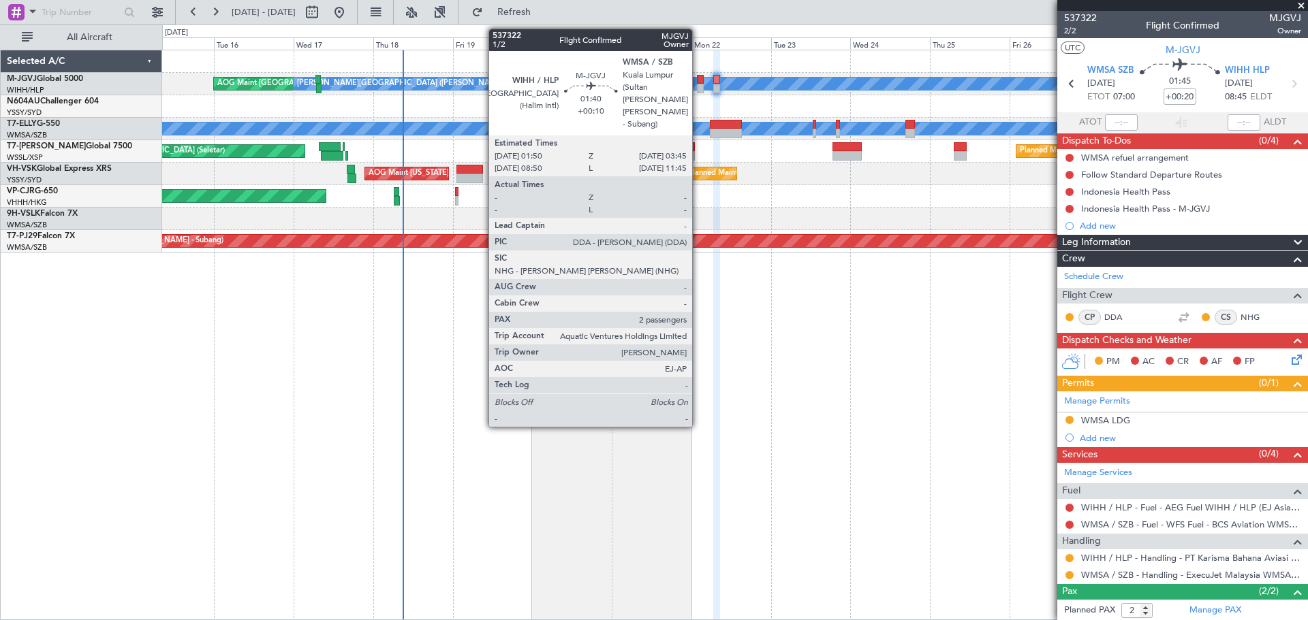
click at [698, 78] on div at bounding box center [700, 80] width 7 height 10
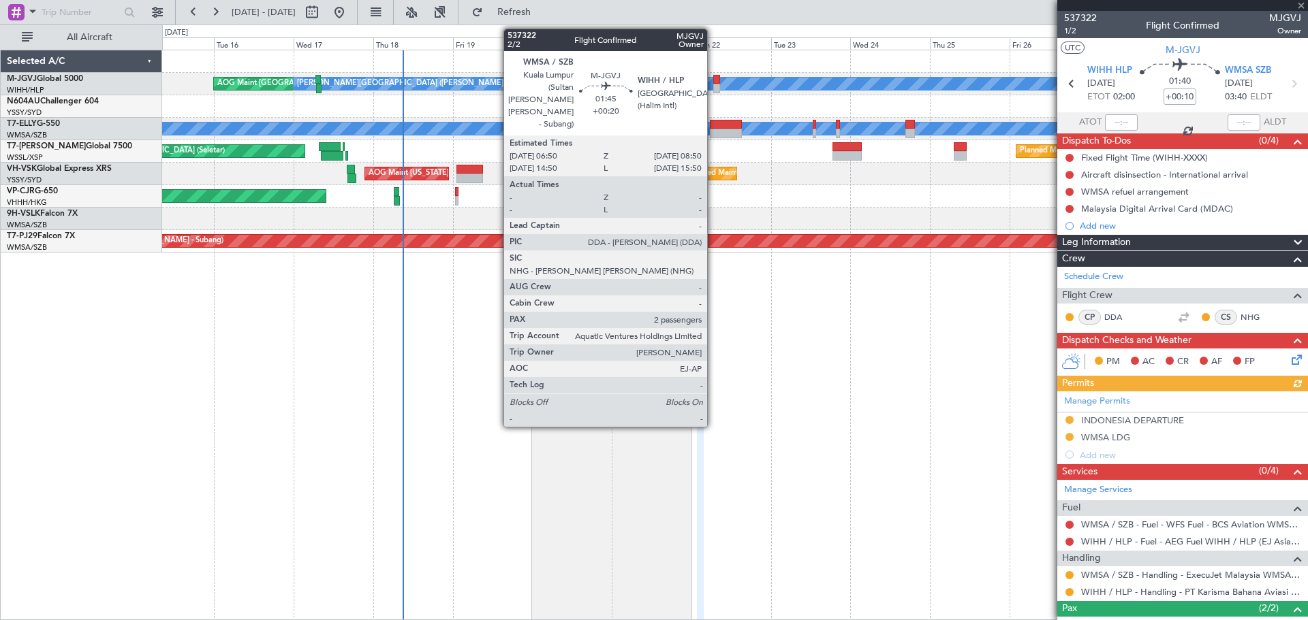
click at [714, 84] on div at bounding box center [716, 89] width 7 height 10
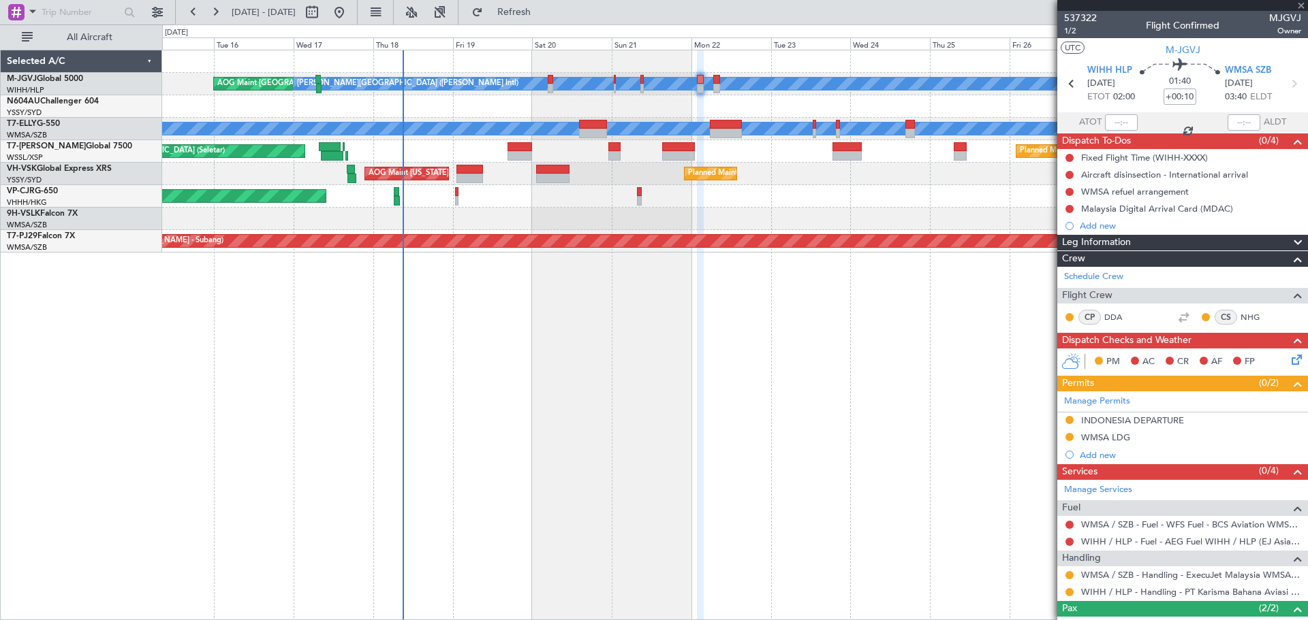
type input "+00:20"
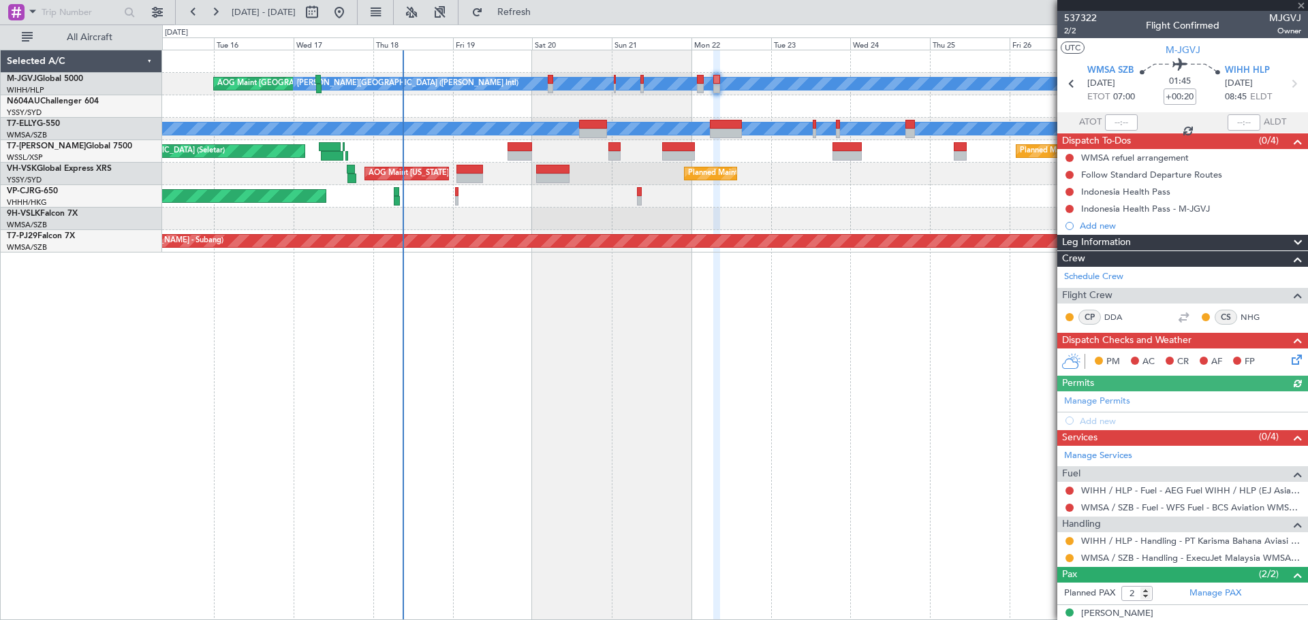
click at [1090, 398] on div "Manage Permits Add new" at bounding box center [1182, 411] width 251 height 38
click at [1084, 401] on link "Manage Permits" at bounding box center [1097, 402] width 66 height 14
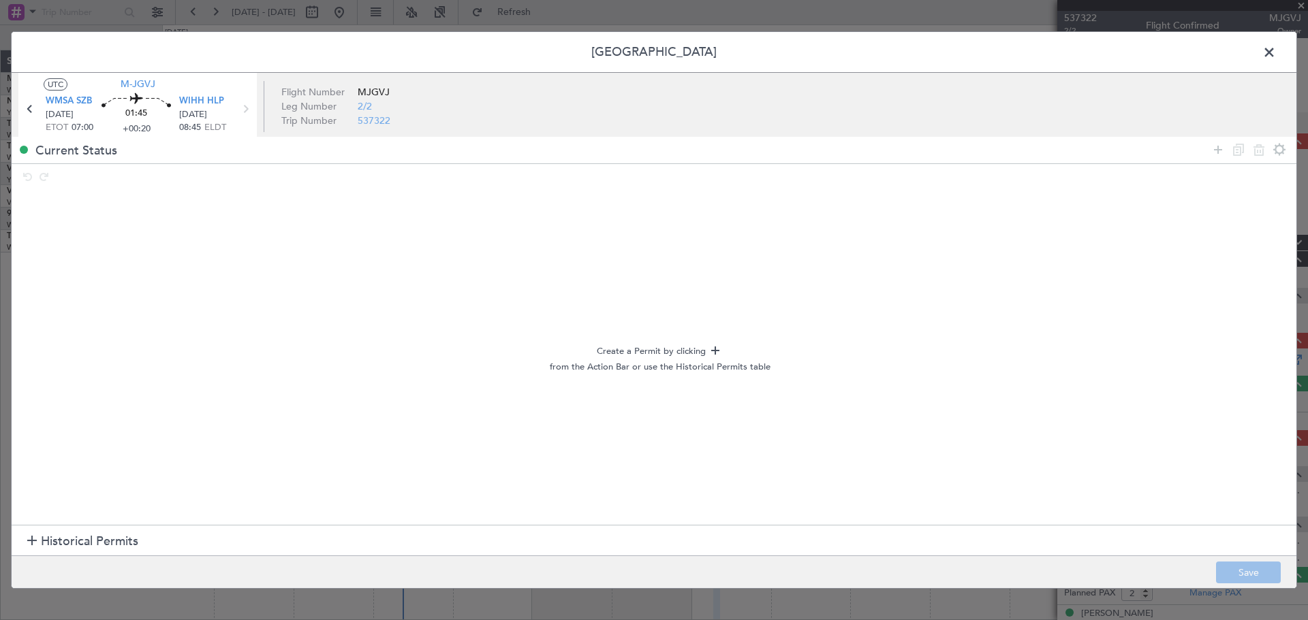
click at [95, 541] on span "Historical Permits" at bounding box center [89, 542] width 97 height 18
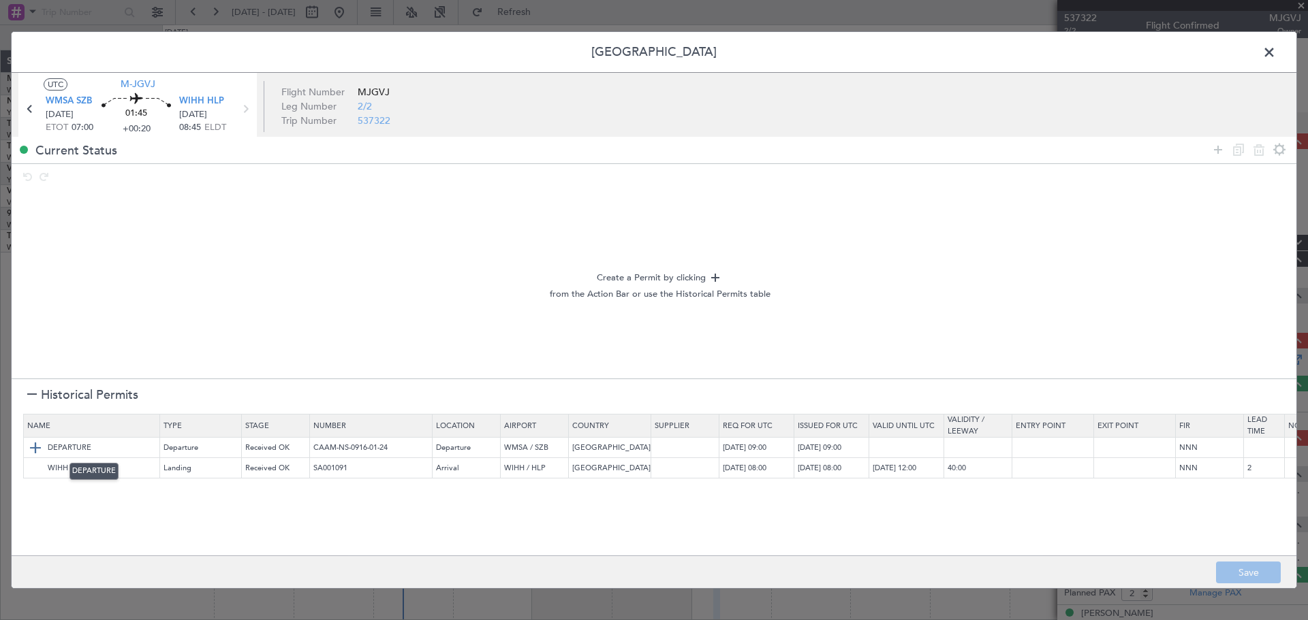
click at [35, 447] on img at bounding box center [35, 448] width 16 height 16
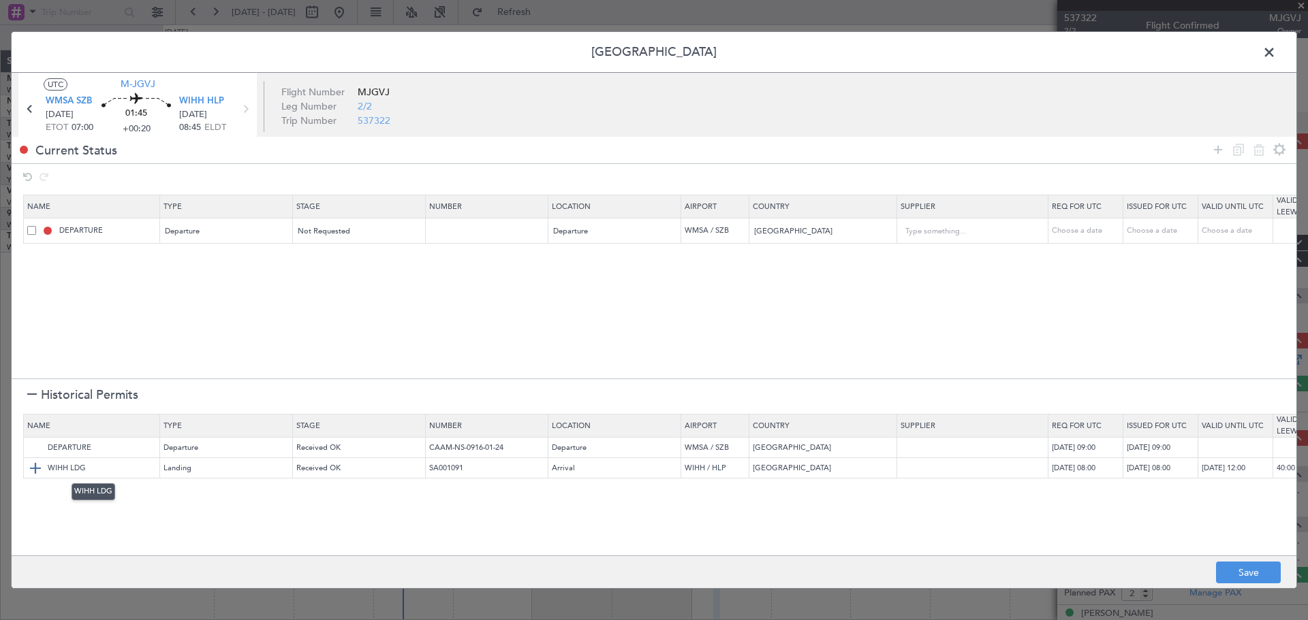
click at [36, 471] on img at bounding box center [35, 468] width 16 height 16
click at [1230, 566] on button "Save" at bounding box center [1248, 573] width 65 height 22
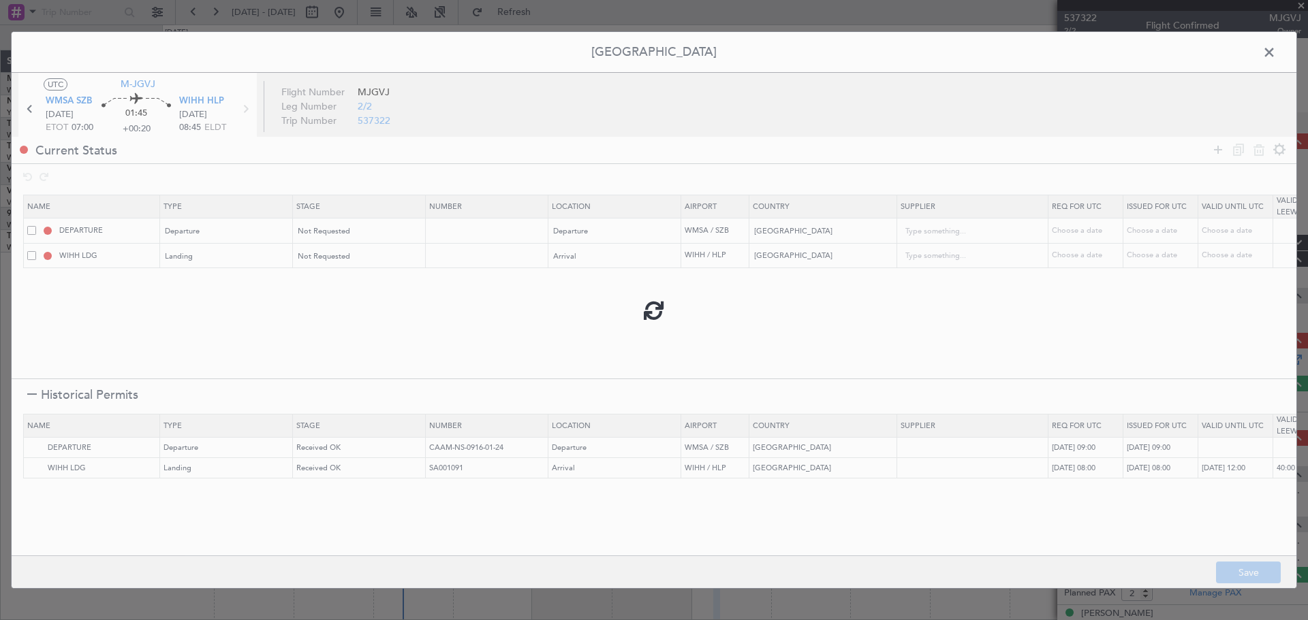
type input "MALAYSIA DEPARTURE"
type input "NNN"
type input "2"
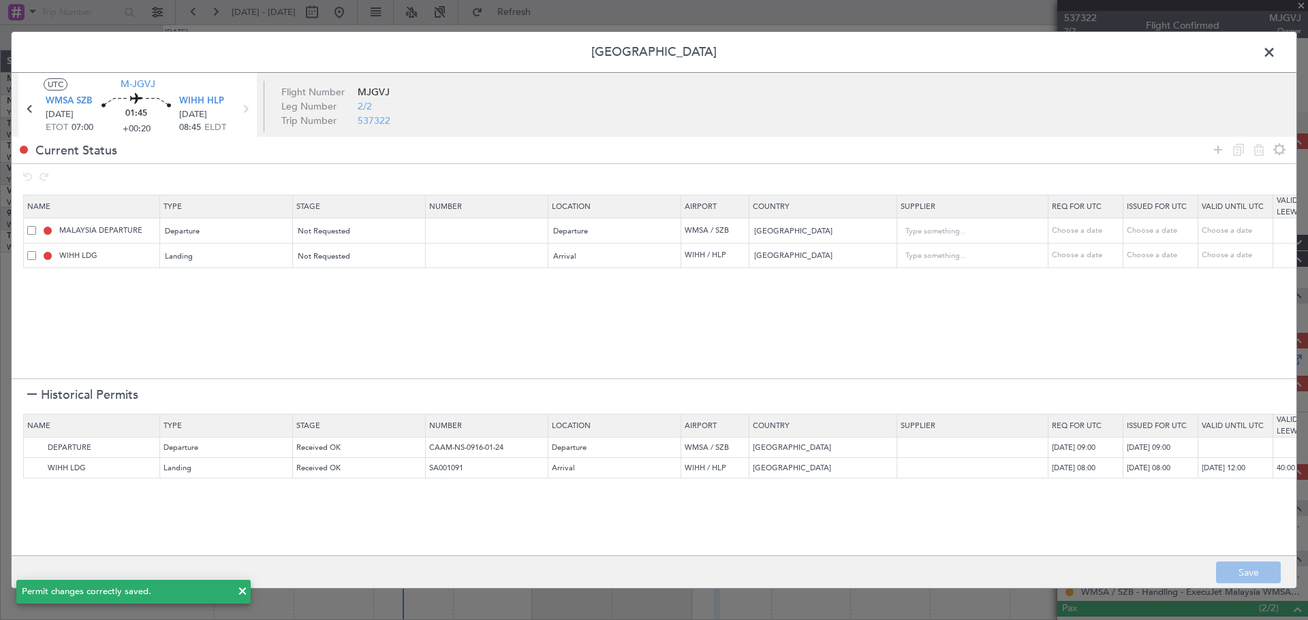
click at [1276, 52] on span at bounding box center [1276, 55] width 0 height 27
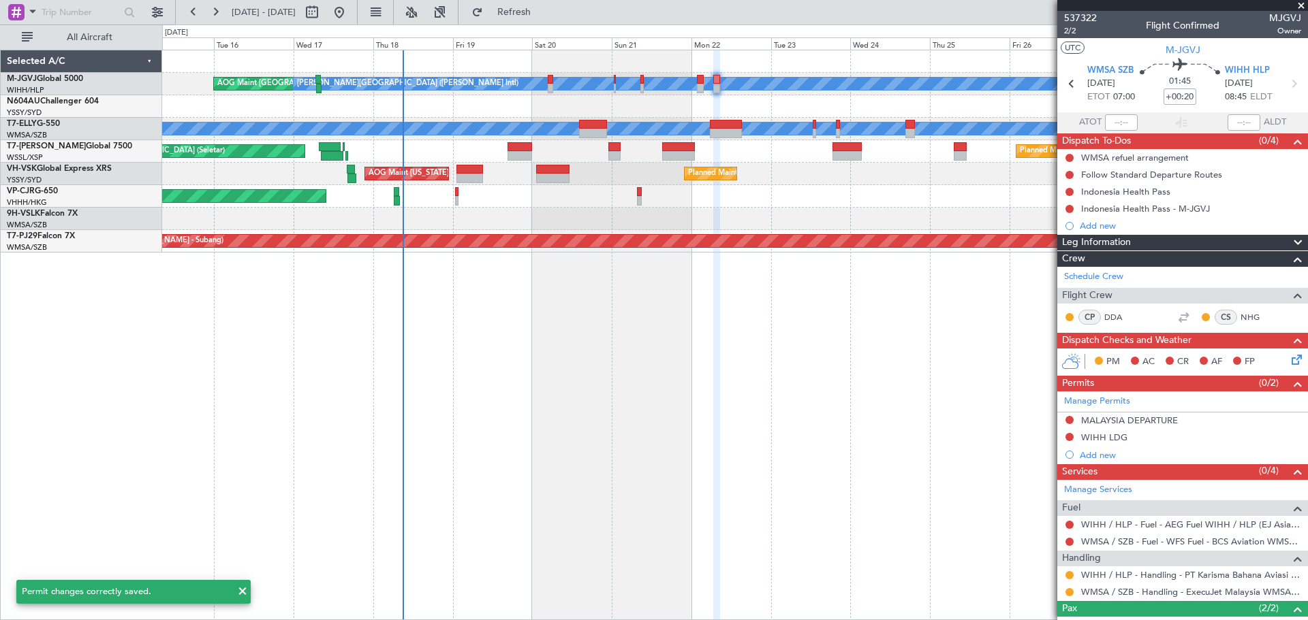
drag, startPoint x: 1069, startPoint y: 415, endPoint x: 1060, endPoint y: 431, distance: 18.0
click at [1068, 418] on button at bounding box center [1069, 420] width 8 height 8
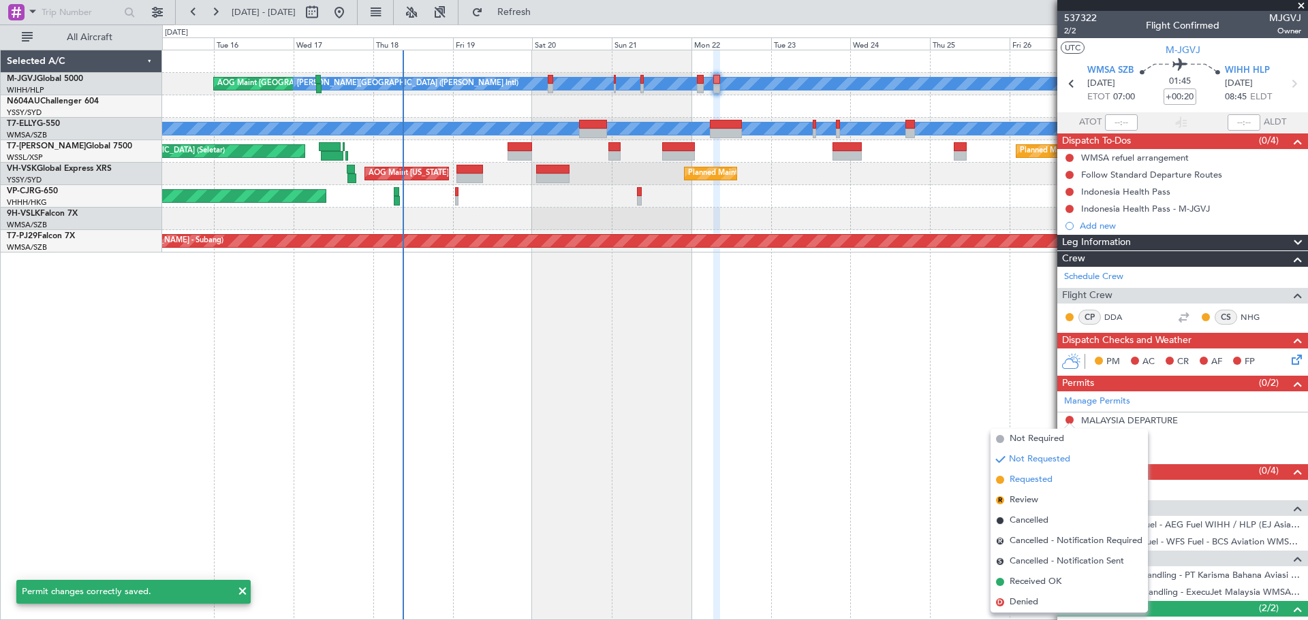
click at [1028, 481] on span "Requested" at bounding box center [1030, 480] width 43 height 14
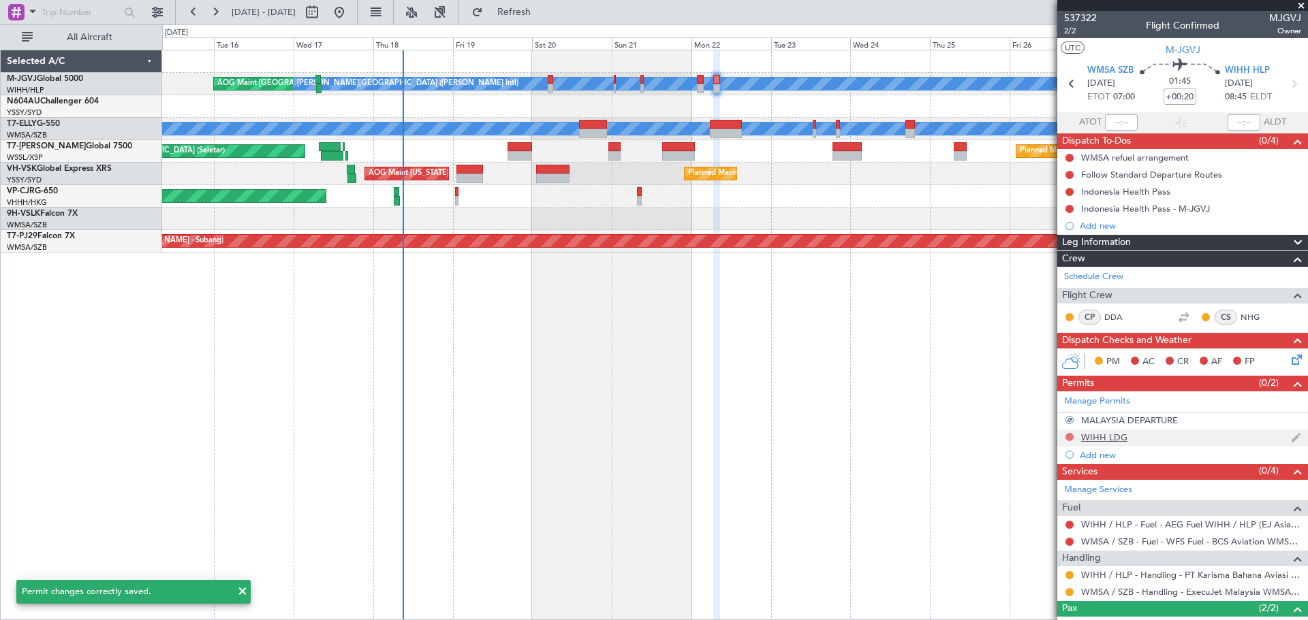
click at [1068, 437] on button at bounding box center [1069, 437] width 8 height 8
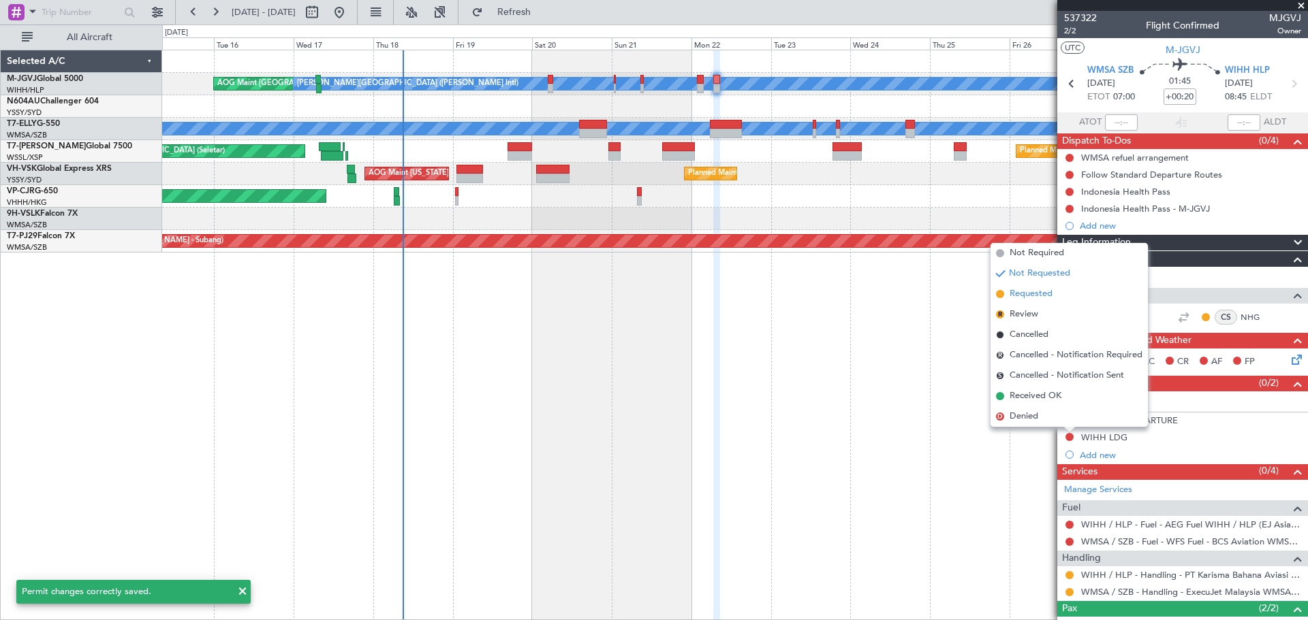
click at [1034, 298] on span "Requested" at bounding box center [1030, 294] width 43 height 14
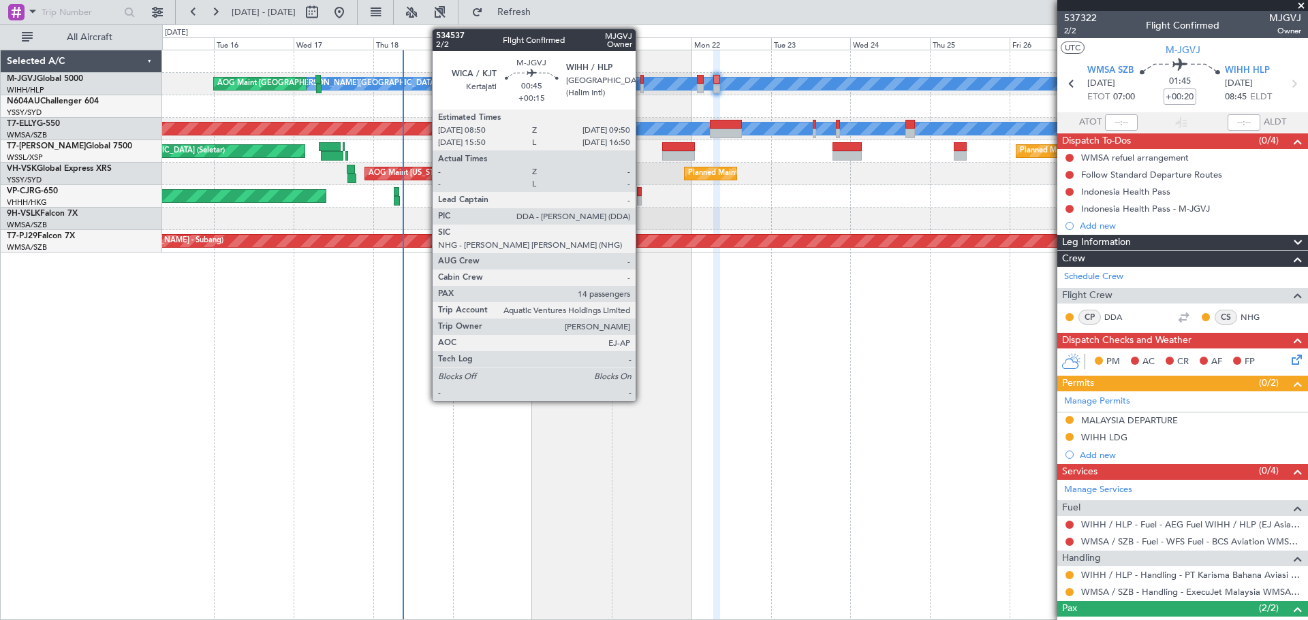
click at [642, 84] on div at bounding box center [641, 89] width 3 height 10
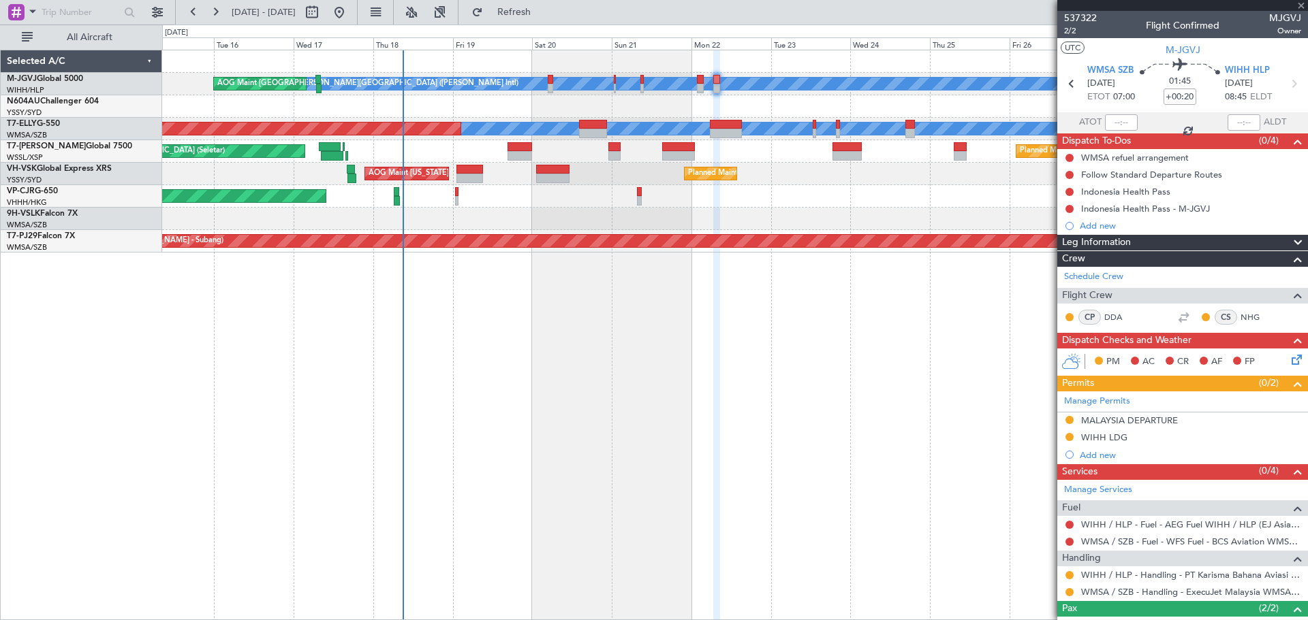
type input "+00:15"
type input "14"
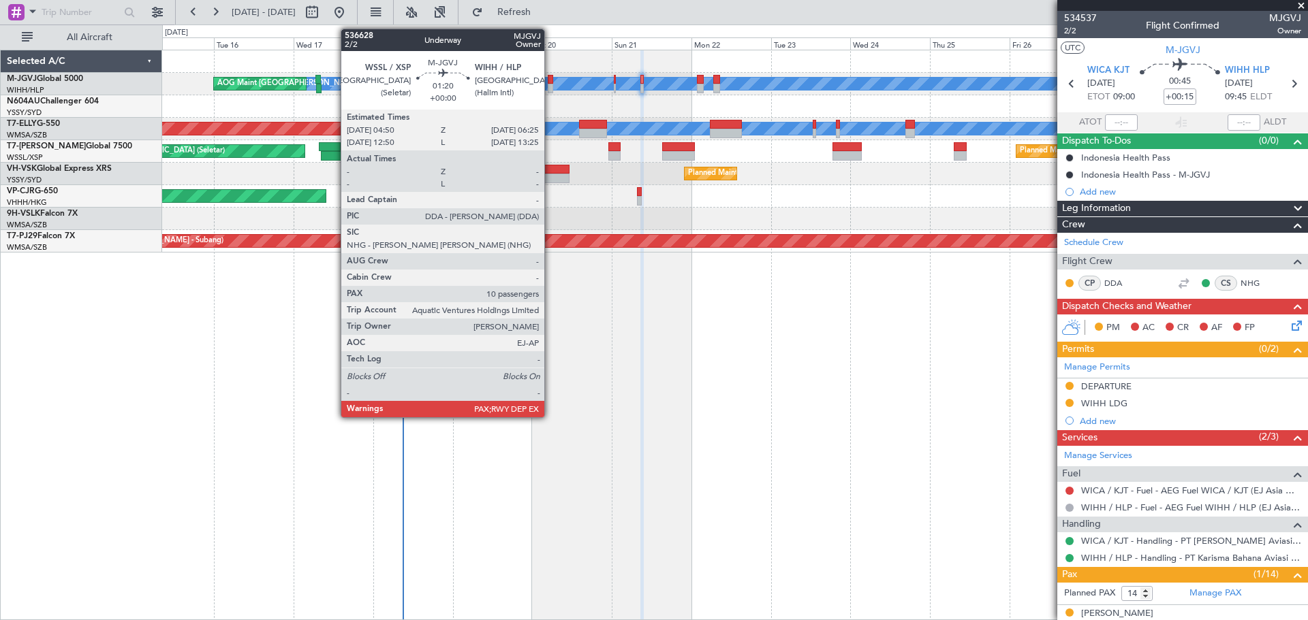
click at [550, 78] on div at bounding box center [550, 80] width 5 height 10
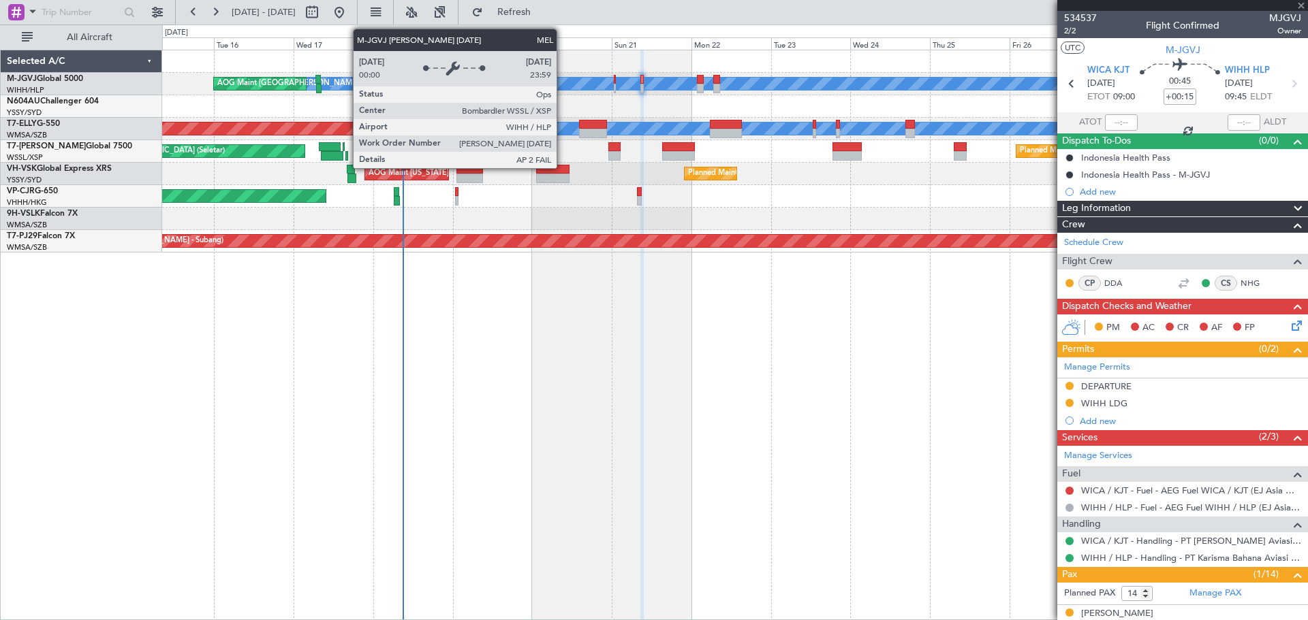
type input "10"
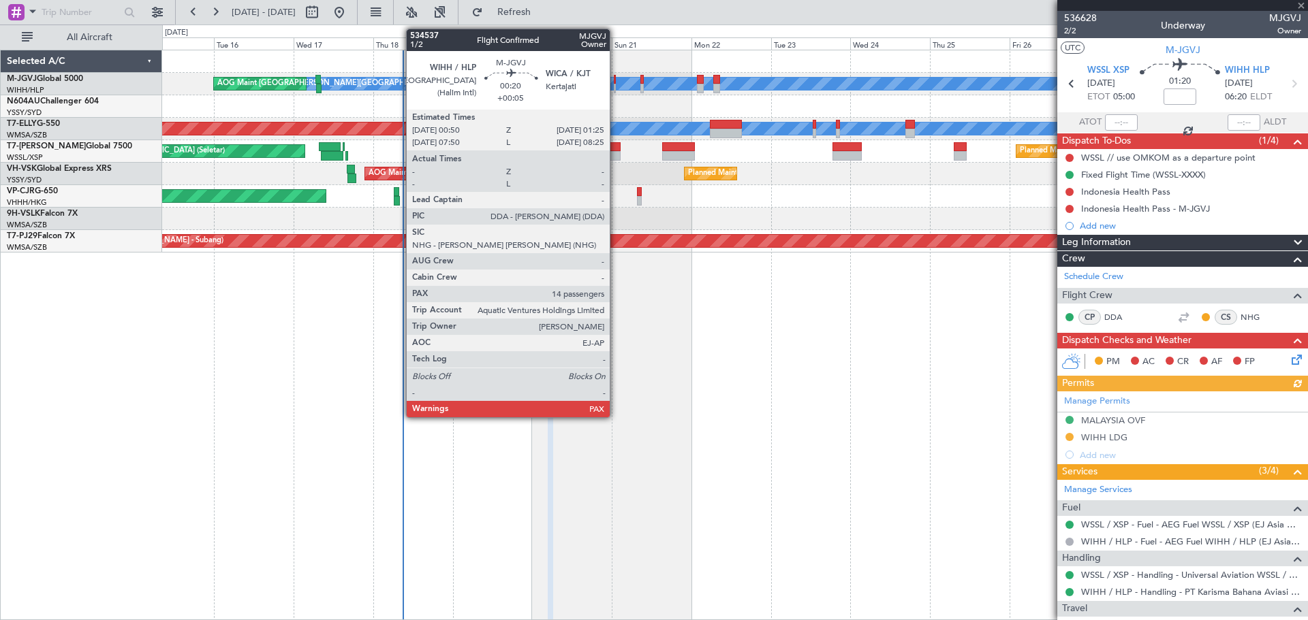
click at [616, 81] on div at bounding box center [615, 80] width 2 height 10
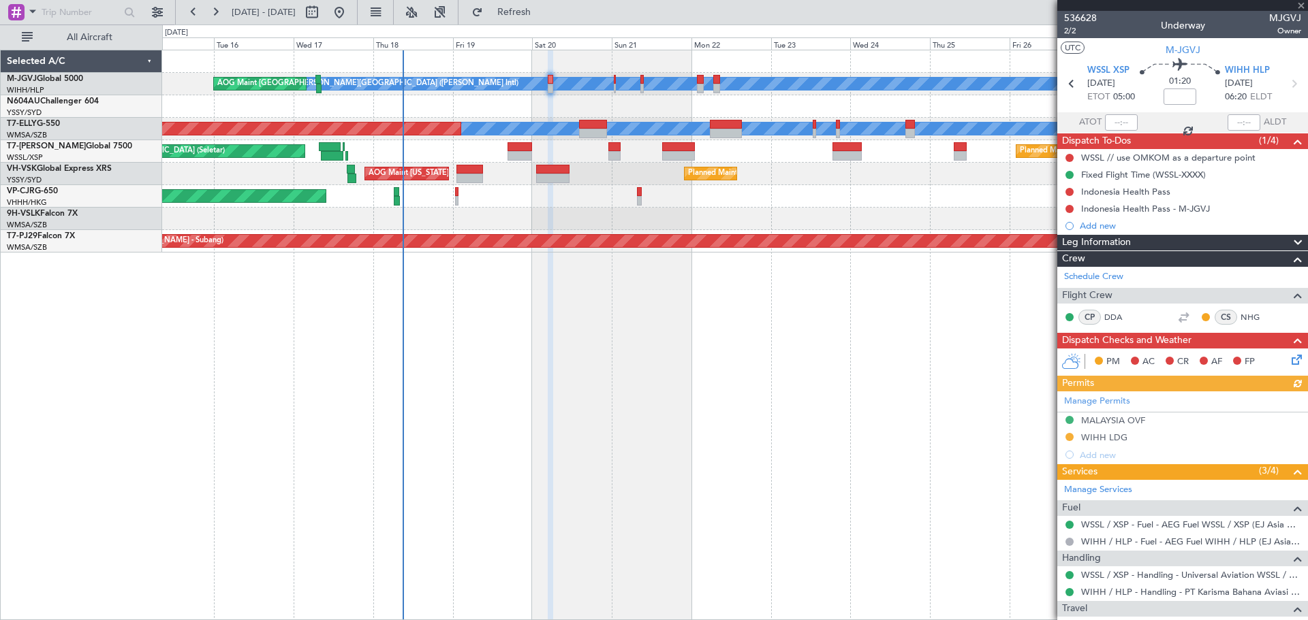
type input "+00:05"
type input "14"
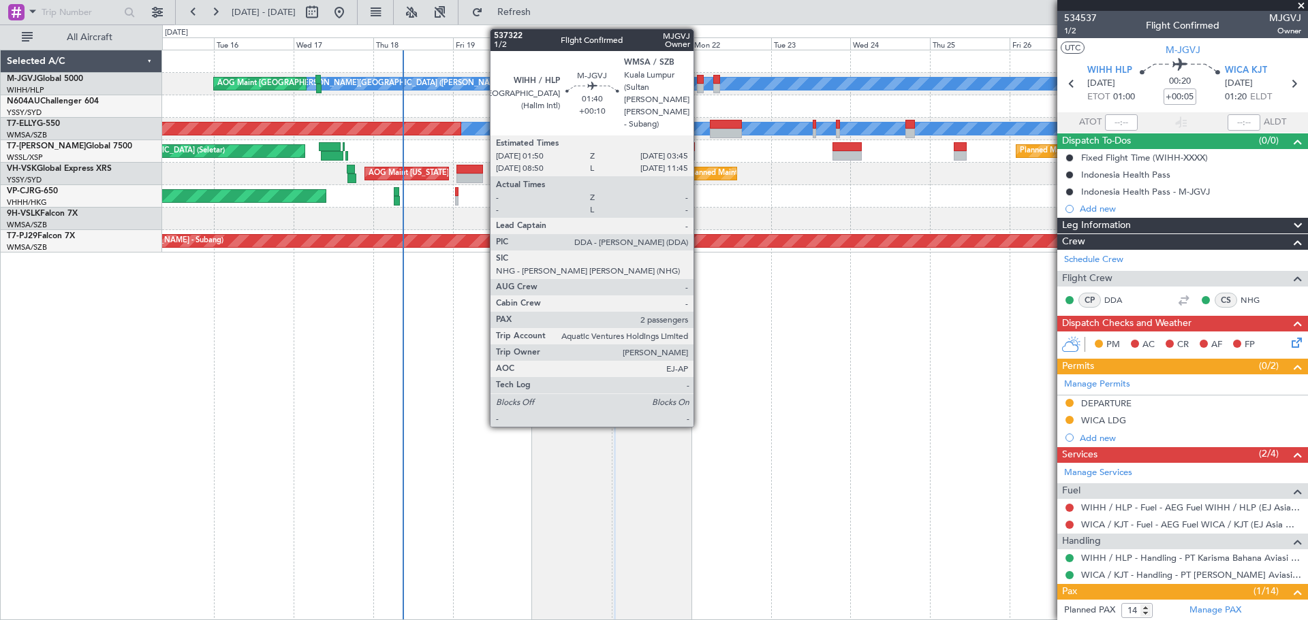
click at [699, 86] on div at bounding box center [700, 89] width 7 height 10
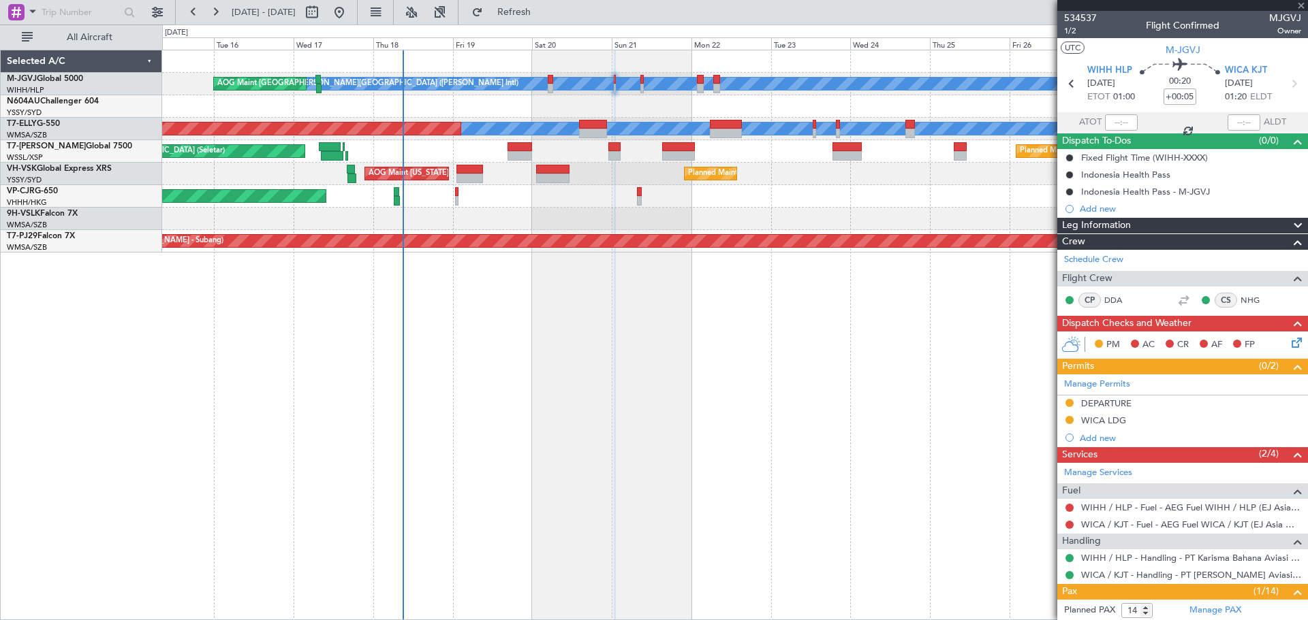
type input "+00:10"
type input "2"
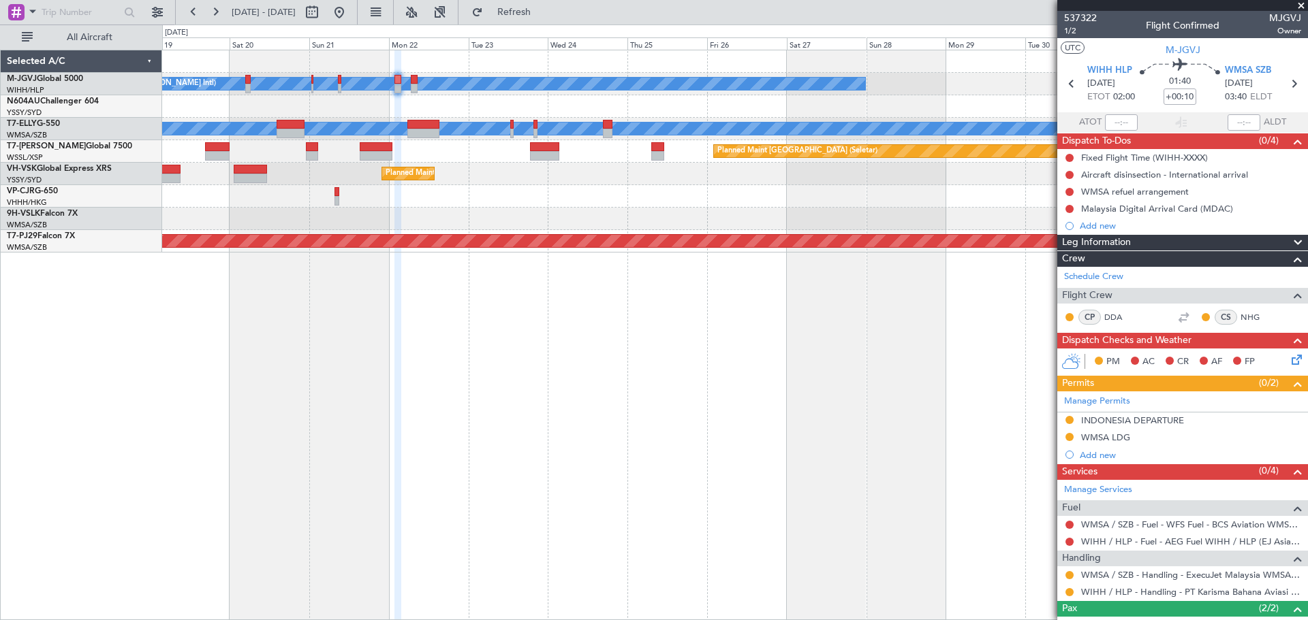
click at [490, 187] on div "[PERSON_NAME][GEOGRAPHIC_DATA] ([PERSON_NAME] Intl) [PERSON_NAME] Jakarta (Hali…" at bounding box center [734, 151] width 1145 height 202
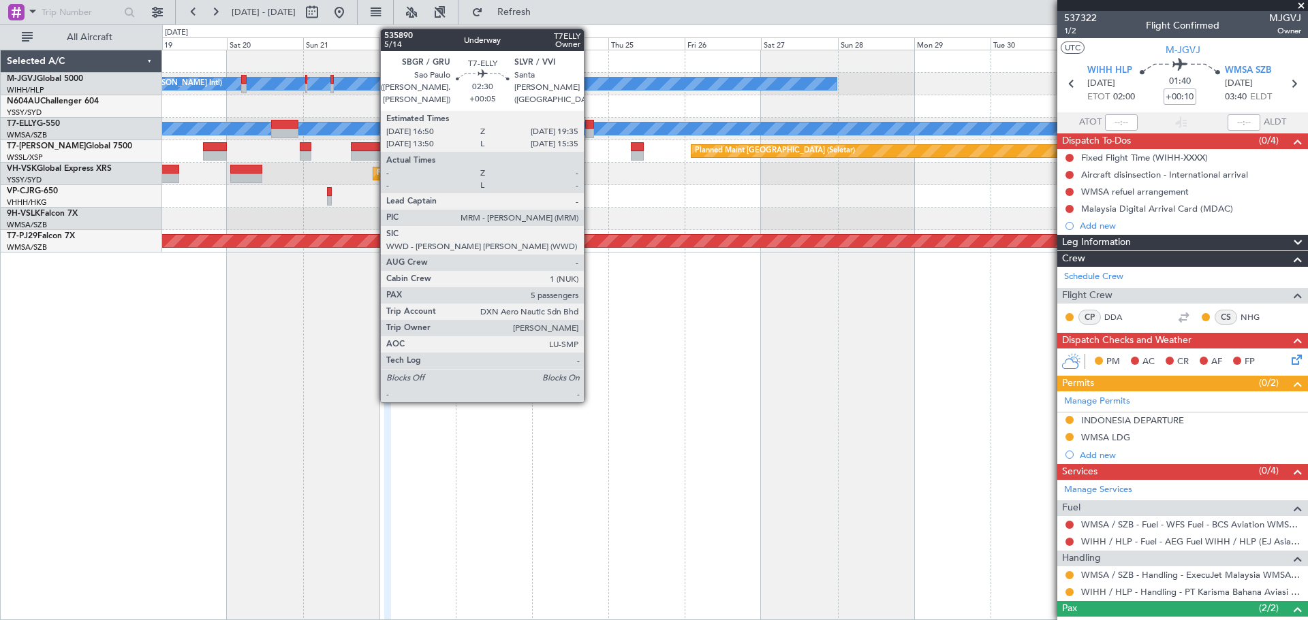
click at [590, 130] on div at bounding box center [589, 134] width 9 height 10
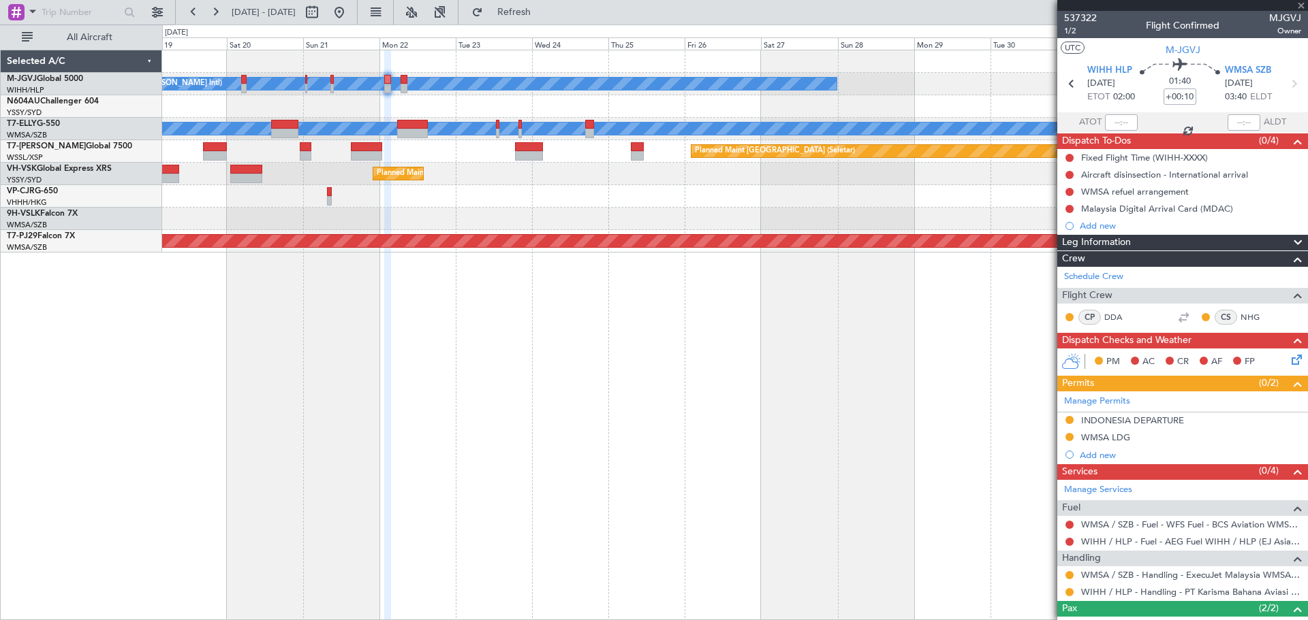
type input "+00:05"
type input "5"
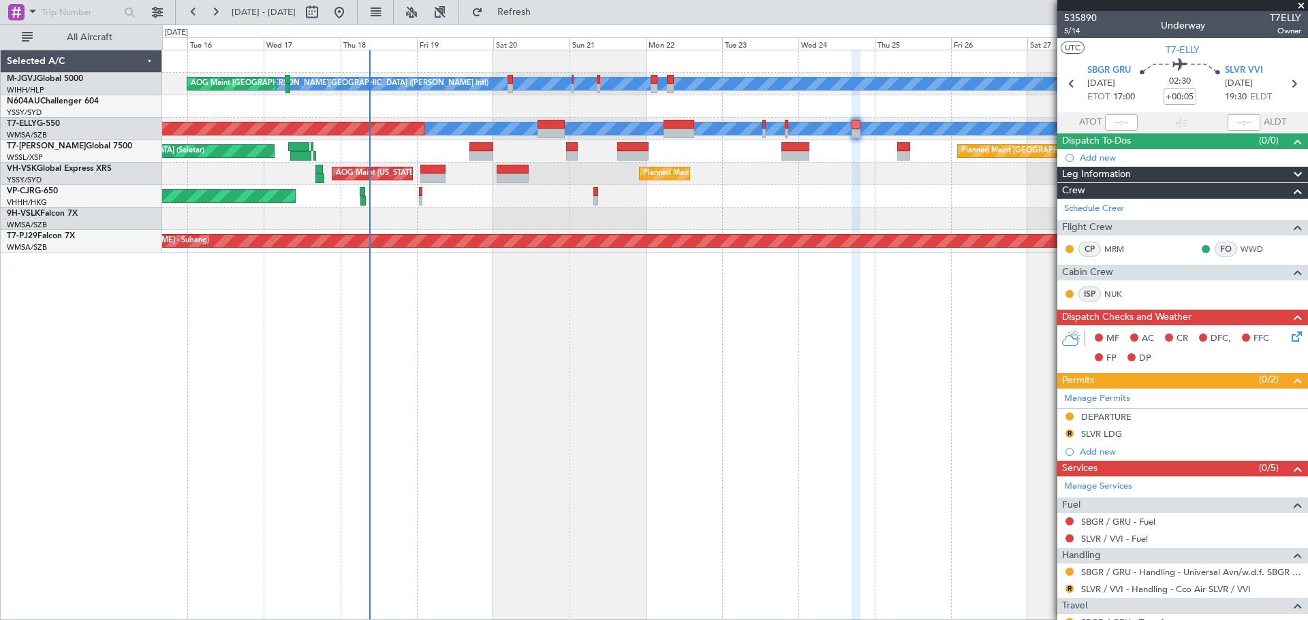
click at [551, 314] on div "[PERSON_NAME][GEOGRAPHIC_DATA] ([PERSON_NAME] Intl) [PERSON_NAME] Jakarta (Hali…" at bounding box center [735, 335] width 1146 height 571
click at [157, 14] on button at bounding box center [157, 12] width 22 height 22
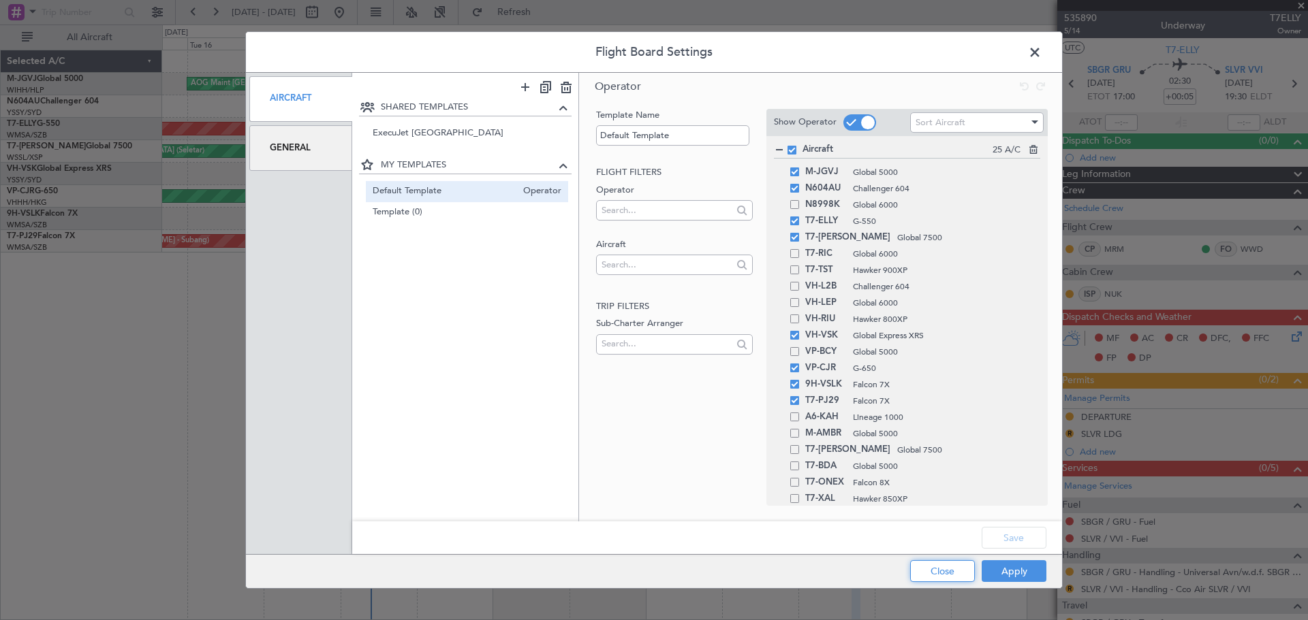
drag, startPoint x: 953, startPoint y: 566, endPoint x: 945, endPoint y: 567, distance: 8.3
click at [948, 567] on button "Close" at bounding box center [942, 572] width 65 height 22
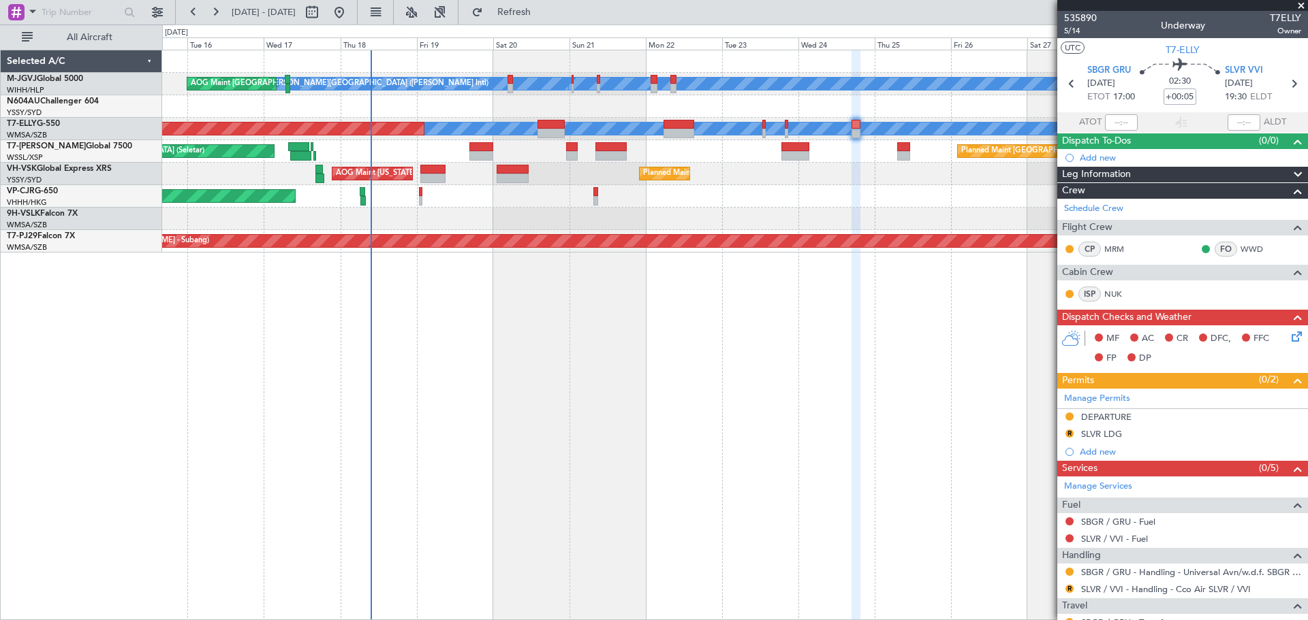
click at [727, 104] on div at bounding box center [734, 106] width 1145 height 22
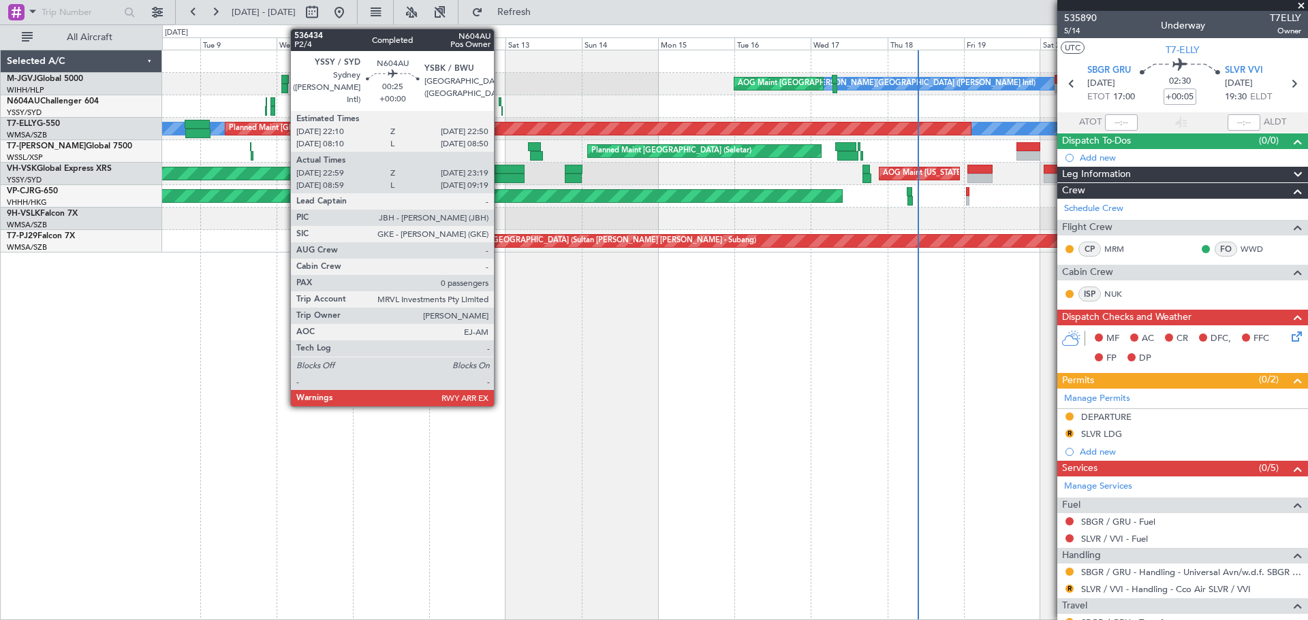
click at [500, 100] on div at bounding box center [500, 102] width 3 height 10
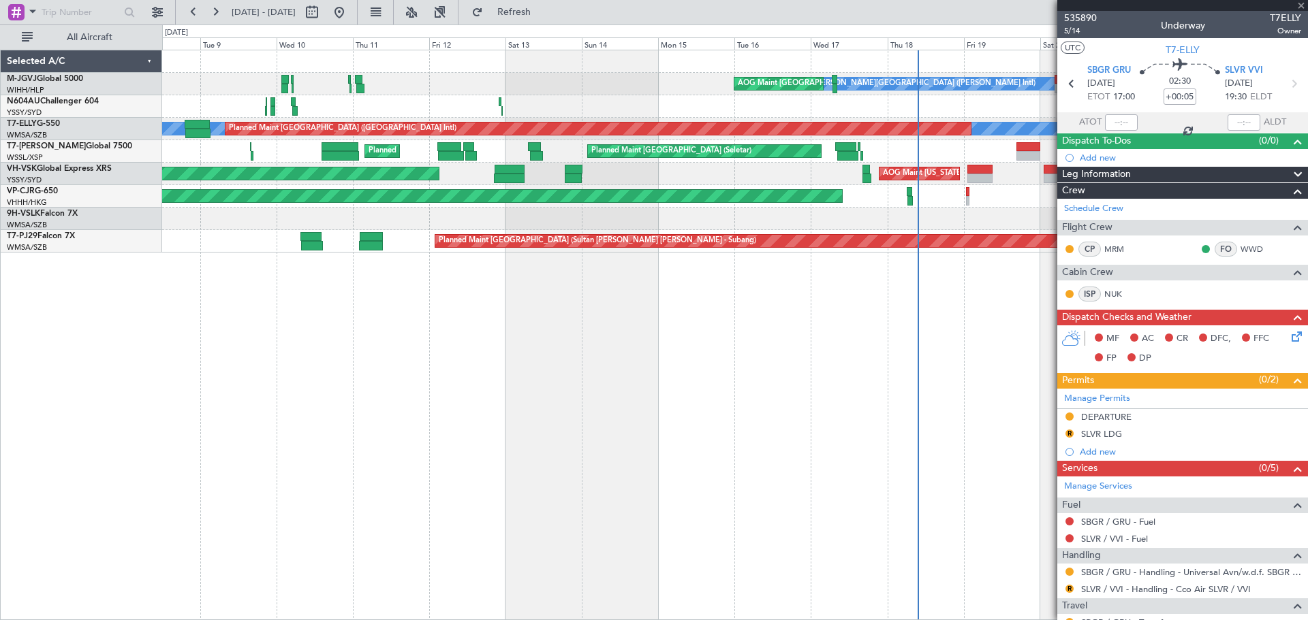
type input "23:09"
type input "23:14"
type input "0"
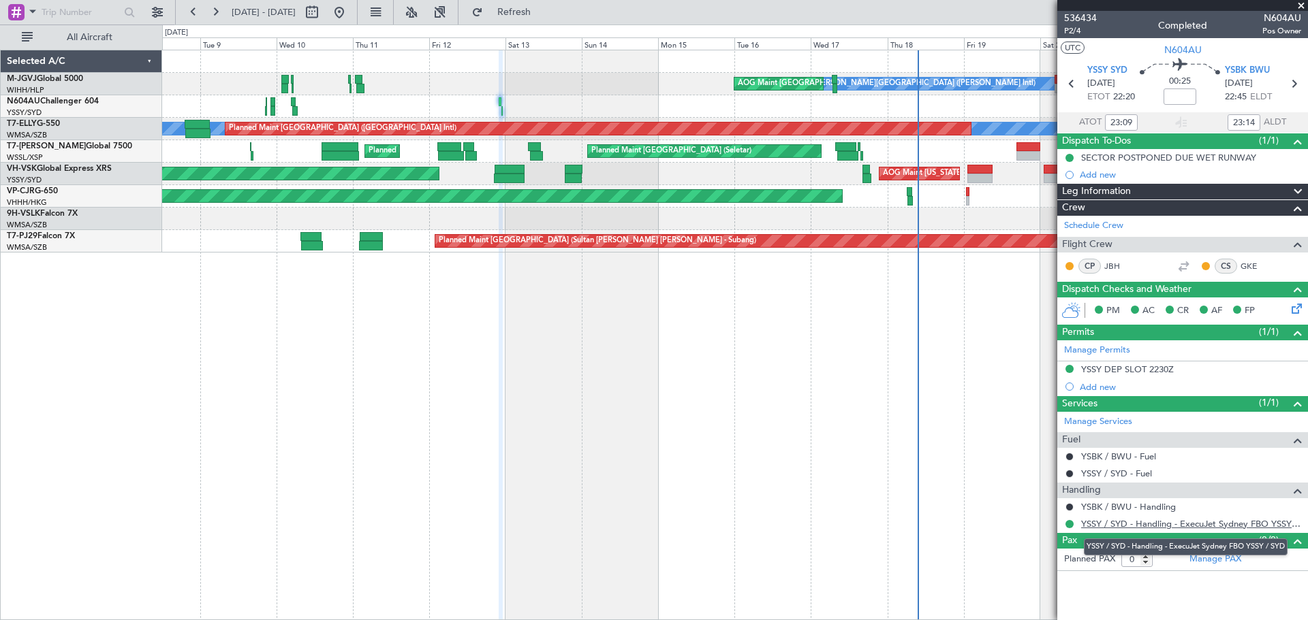
click at [1206, 527] on link "YSSY / SYD - Handling - ExecuJet Sydney FBO YSSY / SYD" at bounding box center [1191, 524] width 220 height 12
